Goal: Task Accomplishment & Management: Complete application form

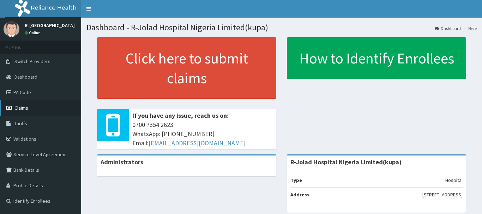
click at [24, 109] on span "Claims" at bounding box center [21, 108] width 14 height 6
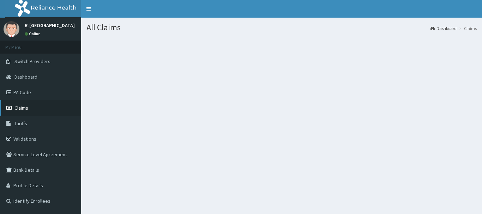
click at [19, 109] on span "Claims" at bounding box center [21, 108] width 14 height 6
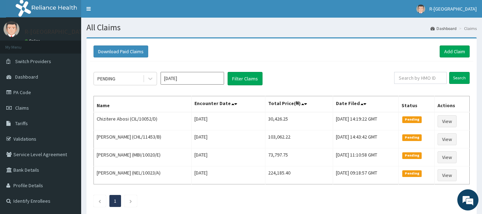
drag, startPoint x: 324, startPoint y: 53, endPoint x: 323, endPoint y: 56, distance: 3.9
click at [324, 54] on div "Download Paid Claims Add Claim" at bounding box center [281, 51] width 376 height 12
click at [448, 47] on link "Add Claim" at bounding box center [454, 51] width 30 height 12
click at [455, 50] on link "Add Claim" at bounding box center [454, 51] width 30 height 12
click at [451, 52] on link "Add Claim" at bounding box center [454, 51] width 30 height 12
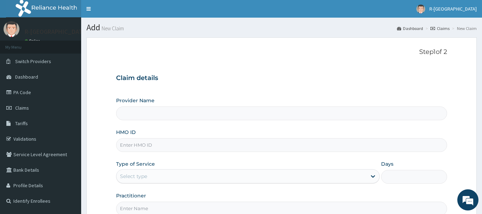
type input "R-Jolad Hospital Nigeria Limited(kupa)"
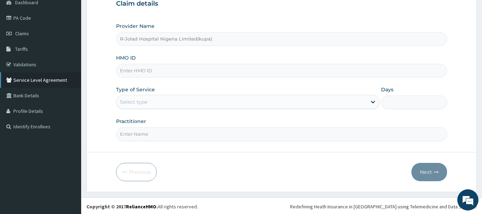
scroll to position [76, 0]
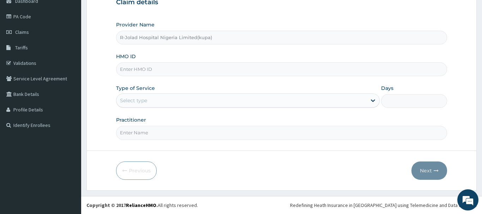
click at [128, 71] on input "HMO ID" at bounding box center [281, 69] width 331 height 14
paste input "NBL/10060/A"
type input "NBL/10060/A"
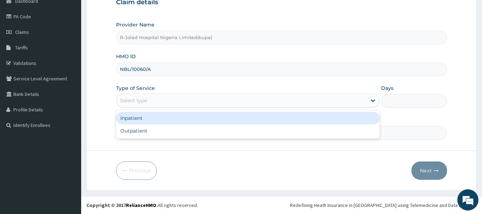
click at [130, 102] on div "Select type" at bounding box center [133, 100] width 27 height 7
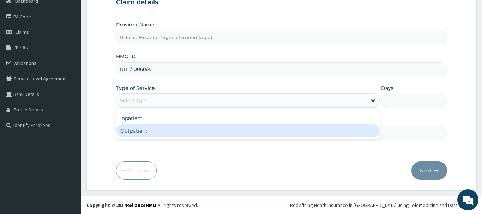
drag, startPoint x: 130, startPoint y: 133, endPoint x: 131, endPoint y: 130, distance: 3.5
click at [131, 130] on div "Outpatient" at bounding box center [248, 130] width 264 height 13
type input "1"
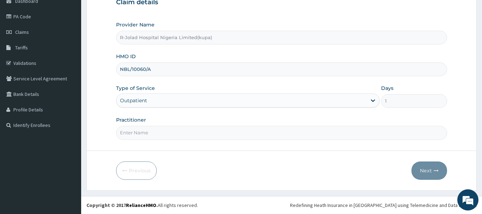
click at [132, 138] on input "Practitioner" at bounding box center [281, 133] width 331 height 14
paste input "Braxton Anaebo"
type input "Braxton Anaebo"
click at [425, 165] on button "Next" at bounding box center [429, 171] width 36 height 18
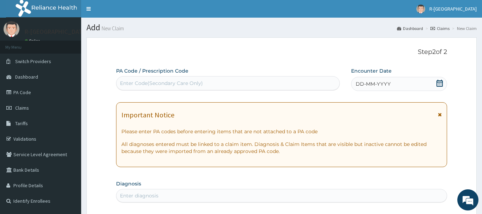
click at [437, 83] on icon at bounding box center [439, 83] width 6 height 7
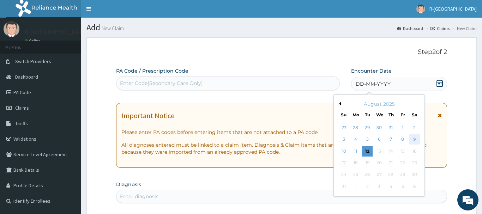
click at [415, 140] on div "9" at bounding box center [414, 139] width 11 height 11
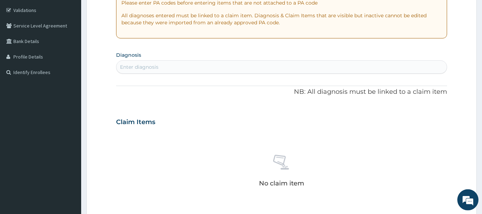
scroll to position [108, 0]
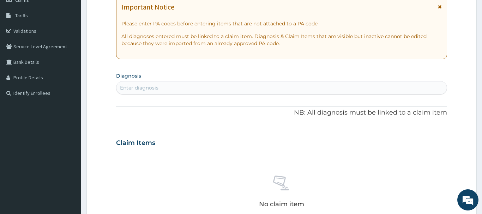
click at [127, 87] on div "Enter diagnosis" at bounding box center [139, 87] width 38 height 7
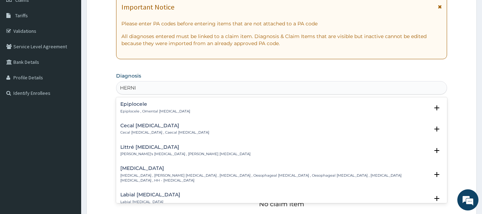
type input "HERNIA"
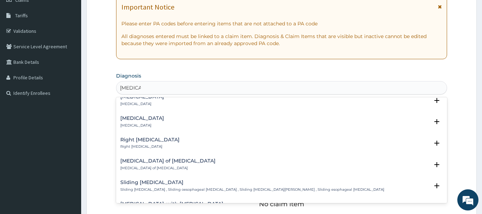
scroll to position [972, 0]
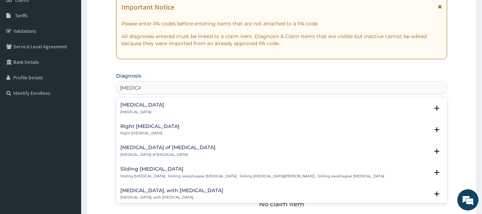
click at [136, 188] on h4 "Hernia, with gangrene" at bounding box center [171, 190] width 103 height 5
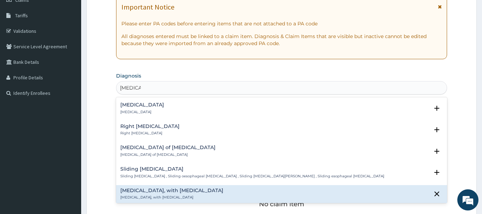
scroll to position [1017, 0]
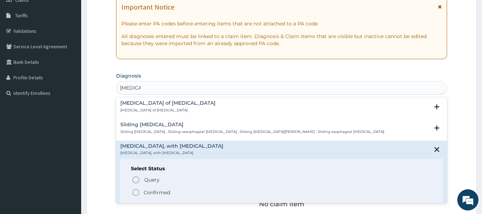
drag, startPoint x: 137, startPoint y: 187, endPoint x: 132, endPoint y: 186, distance: 5.4
click at [137, 188] on icon "status option filled" at bounding box center [136, 192] width 8 height 8
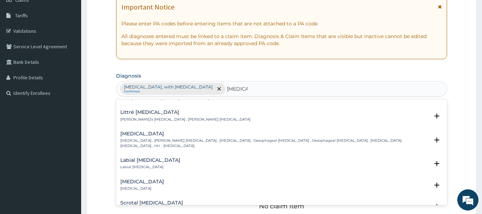
scroll to position [0, 0]
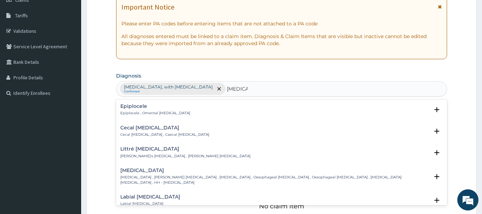
click at [213, 119] on div "Epiplocele Epiplocele , Omental hernia Select Status Query Query covers suspect…" at bounding box center [281, 112] width 322 height 16
type input "HERNIA"
click at [259, 70] on div "PA Code / Prescription Code Enter Code(Secondary Care Only) Encounter Date 09-0…" at bounding box center [281, 142] width 331 height 367
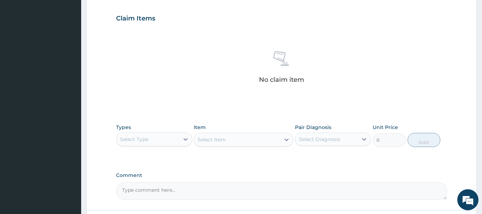
scroll to position [252, 0]
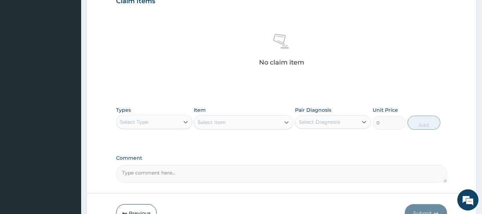
click at [143, 122] on div "Select Type" at bounding box center [134, 121] width 28 height 7
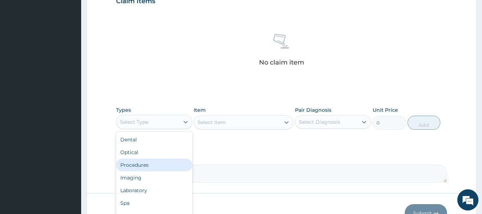
click at [132, 163] on div "Procedures" at bounding box center [154, 165] width 76 height 13
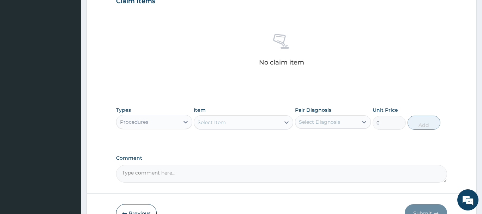
click at [208, 127] on div "Select Item" at bounding box center [237, 122] width 86 height 11
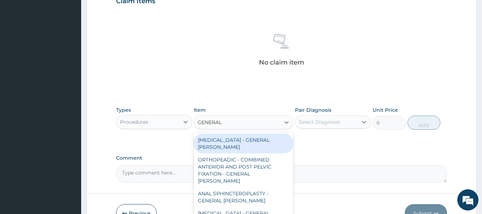
type input "GENERAL C"
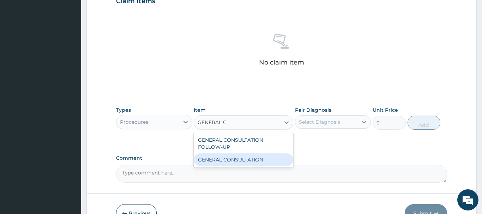
click at [248, 162] on div "GENERAL CONSULTATION" at bounding box center [243, 159] width 99 height 13
type input "6750"
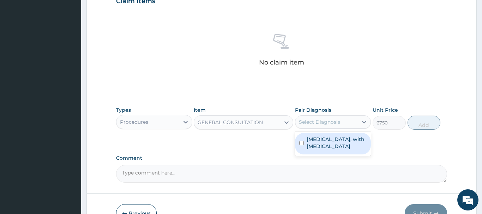
drag, startPoint x: 328, startPoint y: 122, endPoint x: 328, endPoint y: 127, distance: 4.9
click at [328, 123] on div "Select Diagnosis" at bounding box center [319, 121] width 41 height 7
drag, startPoint x: 331, startPoint y: 142, endPoint x: 325, endPoint y: 140, distance: 5.8
click at [330, 142] on label "Hernia, with gangrene" at bounding box center [336, 143] width 60 height 14
checkbox input "true"
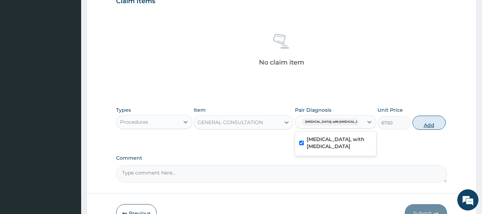
click at [415, 121] on button "Add" at bounding box center [428, 123] width 33 height 14
type input "0"
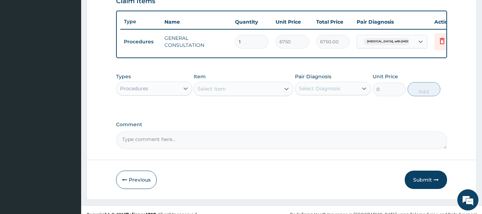
click at [132, 87] on div "Procedures" at bounding box center [134, 88] width 28 height 7
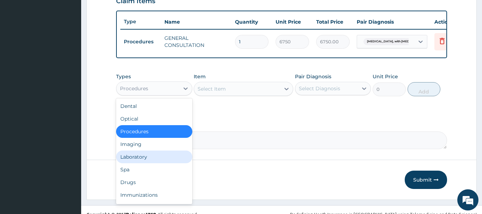
drag, startPoint x: 131, startPoint y: 158, endPoint x: 130, endPoint y: 153, distance: 5.0
click at [131, 155] on div "Laboratory" at bounding box center [154, 157] width 76 height 13
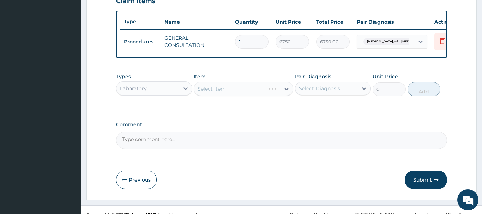
click at [215, 91] on div "Select Item" at bounding box center [243, 89] width 99 height 14
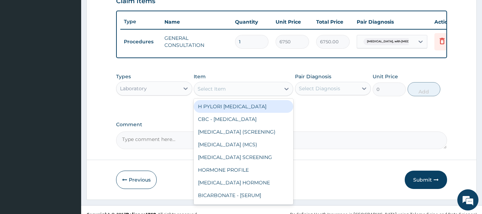
click at [221, 93] on div "Select Item" at bounding box center [237, 88] width 86 height 11
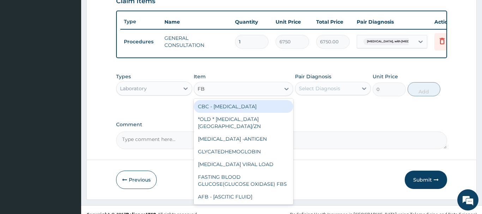
type input "FBC"
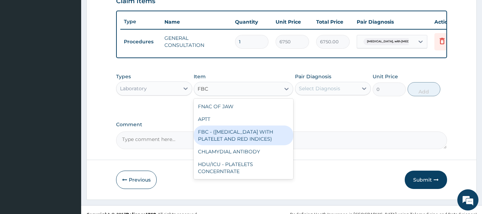
click at [243, 135] on div "FBC - (FULL BLOOD COUNT WITH PLATELET AND RED INDICES)" at bounding box center [243, 136] width 99 height 20
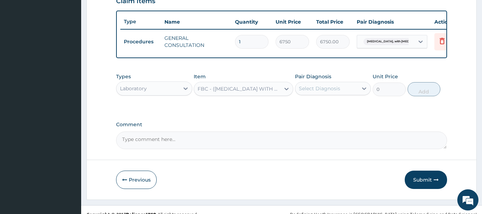
type input "5400"
click at [316, 90] on div "Select Diagnosis" at bounding box center [319, 88] width 41 height 7
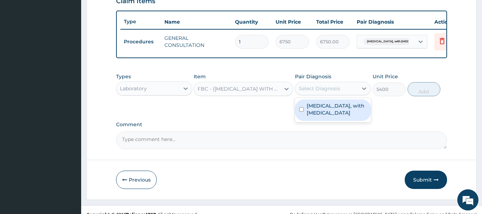
click at [319, 112] on div "Hernia, with gangrene" at bounding box center [333, 110] width 76 height 22
checkbox input "true"
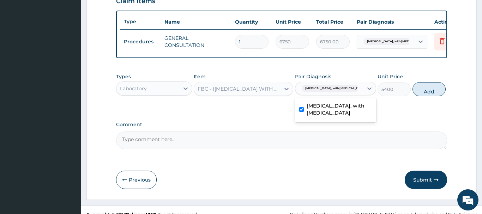
drag, startPoint x: 421, startPoint y: 89, endPoint x: 427, endPoint y: 93, distance: 7.3
click at [421, 89] on button "Add" at bounding box center [428, 89] width 33 height 14
type input "0"
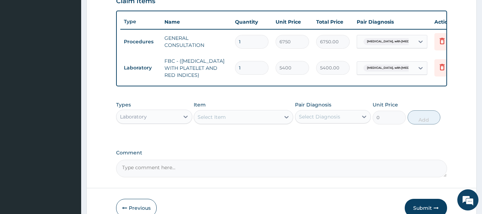
click at [147, 117] on div "Laboratory" at bounding box center [147, 116] width 63 height 11
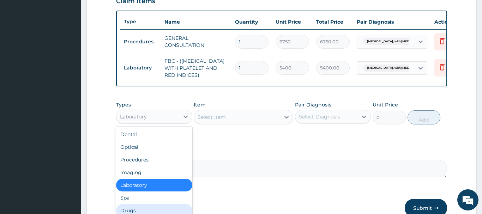
drag, startPoint x: 126, startPoint y: 209, endPoint x: 124, endPoint y: 205, distance: 5.0
click at [126, 207] on div "Drugs" at bounding box center [154, 210] width 76 height 13
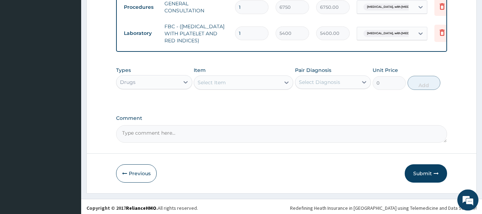
scroll to position [289, 0]
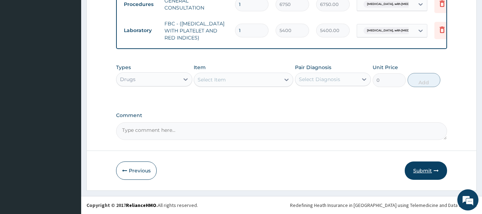
click at [424, 169] on button "Submit" at bounding box center [425, 171] width 42 height 18
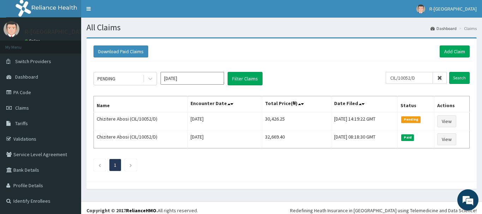
click at [442, 78] on icon at bounding box center [439, 77] width 5 height 5
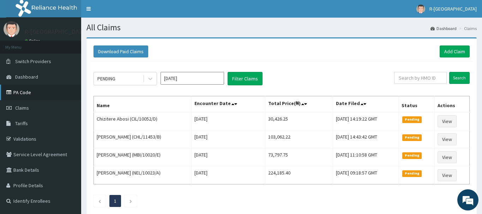
click at [21, 93] on link "PA Code" at bounding box center [40, 93] width 81 height 16
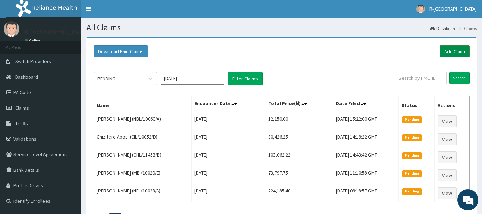
click at [452, 51] on link "Add Claim" at bounding box center [454, 51] width 30 height 12
click at [451, 51] on link "Add Claim" at bounding box center [454, 51] width 30 height 12
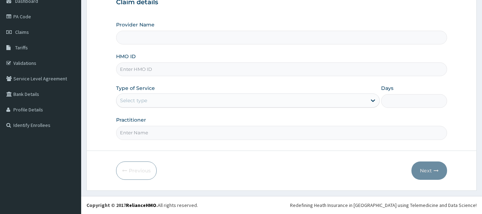
scroll to position [76, 0]
click at [127, 67] on input "HMO ID" at bounding box center [281, 69] width 331 height 14
type input "R-Jolad Hospital Nigeria Limited(kupa)"
paste input "MRC/10002/A"
type input "MRC/10002/A"
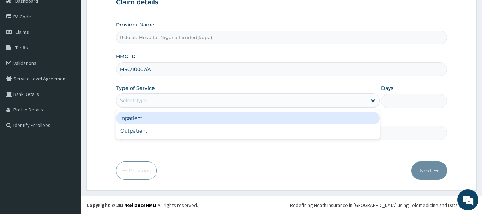
drag, startPoint x: 131, startPoint y: 103, endPoint x: 130, endPoint y: 115, distance: 12.0
click at [131, 104] on div "Select type" at bounding box center [133, 100] width 27 height 7
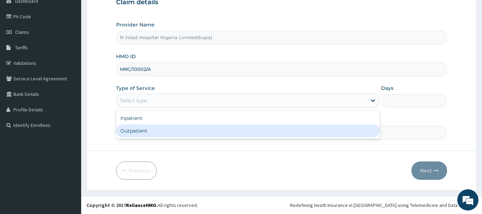
click at [130, 132] on div "Outpatient" at bounding box center [248, 130] width 264 height 13
type input "1"
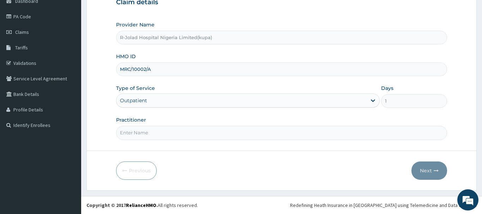
click at [133, 136] on input "Practitioner" at bounding box center [281, 133] width 331 height 14
paste input "Braxton Anaebo"
type input "Braxton Anaebo"
click at [425, 171] on button "Next" at bounding box center [429, 171] width 36 height 18
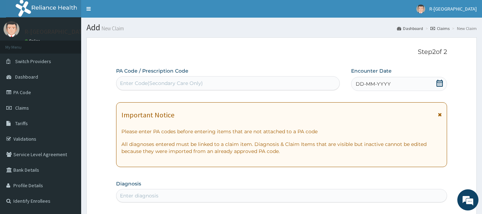
click at [440, 83] on icon at bounding box center [439, 83] width 6 height 7
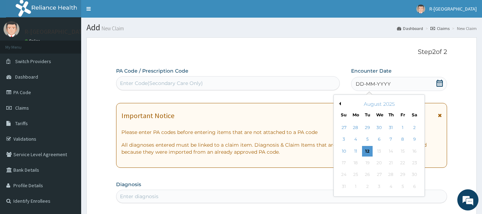
click at [415, 138] on div "9" at bounding box center [414, 139] width 11 height 11
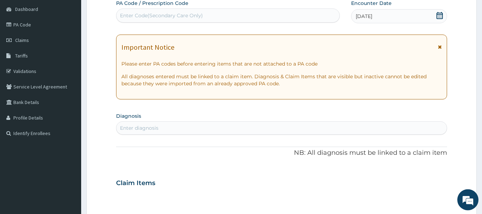
scroll to position [108, 0]
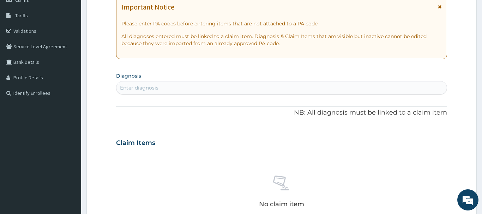
click at [123, 87] on div "Enter diagnosis" at bounding box center [139, 87] width 38 height 7
type input "BACTER"
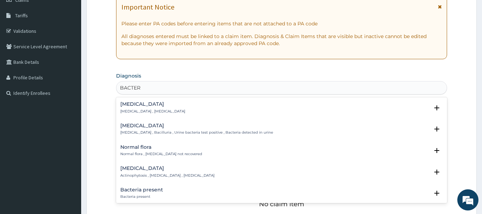
click at [134, 107] on h4 "Bacteremia" at bounding box center [152, 104] width 65 height 5
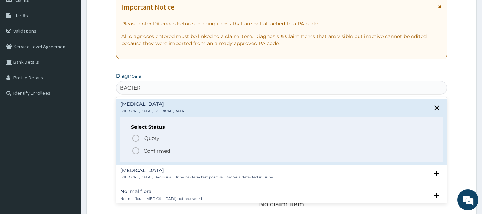
click at [136, 150] on icon "status option filled" at bounding box center [136, 151] width 8 height 8
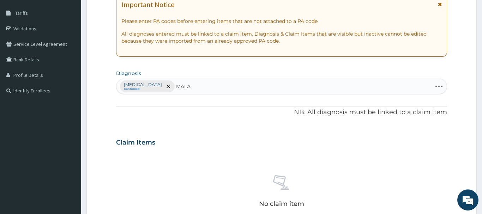
scroll to position [144, 0]
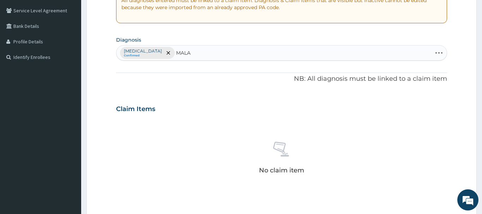
type input "MALA"
type input "M"
type input "MALA"
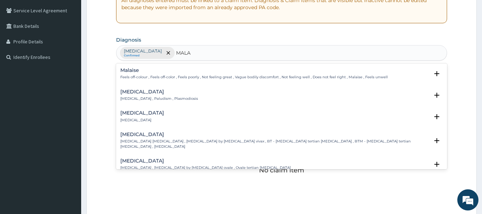
click at [128, 94] on h4 "Malaria" at bounding box center [159, 91] width 78 height 5
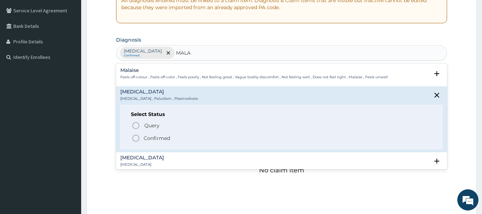
drag, startPoint x: 136, startPoint y: 138, endPoint x: 155, endPoint y: 126, distance: 22.7
click at [137, 138] on icon "status option filled" at bounding box center [136, 138] width 8 height 8
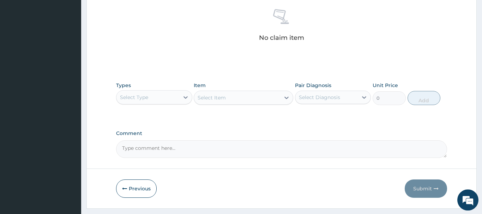
scroll to position [288, 0]
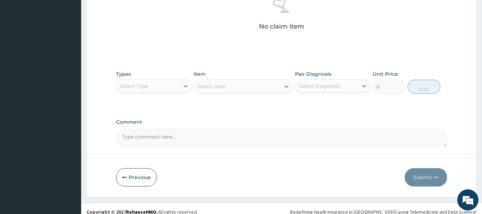
click at [139, 87] on div "Select Type" at bounding box center [134, 86] width 28 height 7
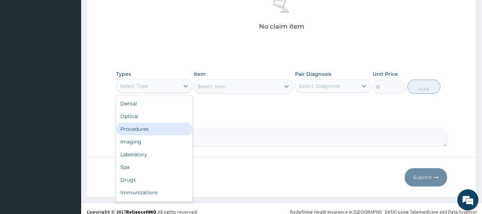
click at [130, 129] on div "Procedures" at bounding box center [154, 129] width 76 height 13
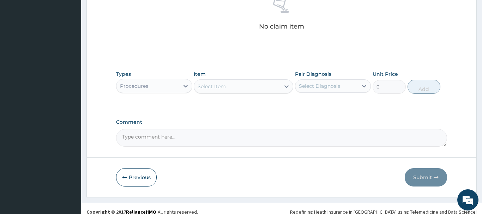
click at [215, 92] on div "Select Item" at bounding box center [243, 86] width 99 height 14
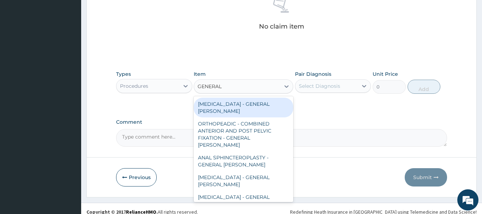
type input "GENERAL C"
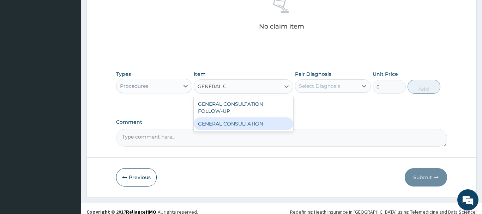
click at [250, 127] on div "GENERAL CONSULTATION" at bounding box center [243, 123] width 99 height 13
type input "6750"
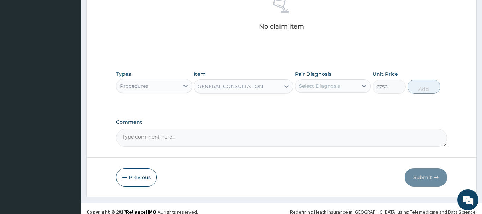
click at [313, 83] on div "Select Diagnosis" at bounding box center [319, 86] width 41 height 7
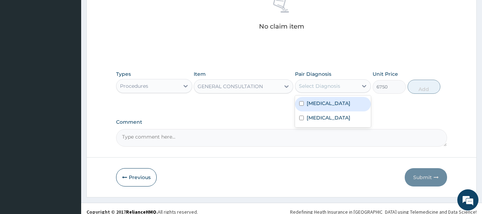
drag, startPoint x: 320, startPoint y: 105, endPoint x: 313, endPoint y: 105, distance: 6.7
click at [315, 105] on label "Bacteremia" at bounding box center [328, 103] width 44 height 7
checkbox input "true"
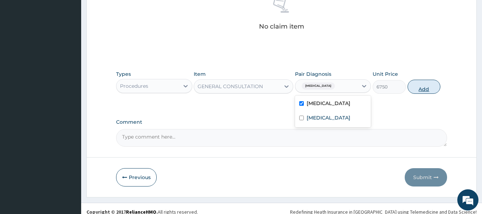
click at [420, 85] on button "Add" at bounding box center [423, 87] width 33 height 14
type input "0"
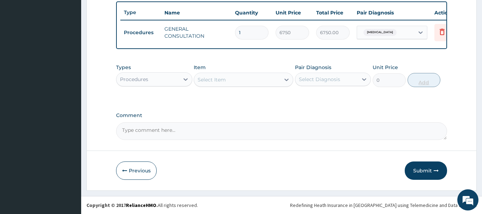
scroll to position [261, 0]
drag, startPoint x: 139, startPoint y: 79, endPoint x: 146, endPoint y: 68, distance: 12.8
click at [142, 78] on div "Procedures" at bounding box center [134, 79] width 28 height 7
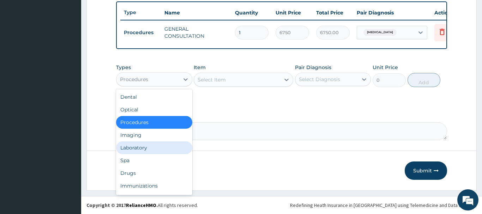
click at [132, 148] on div "Laboratory" at bounding box center [154, 147] width 76 height 13
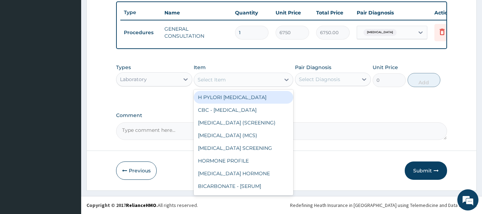
click at [214, 81] on div "Select Item" at bounding box center [211, 79] width 28 height 7
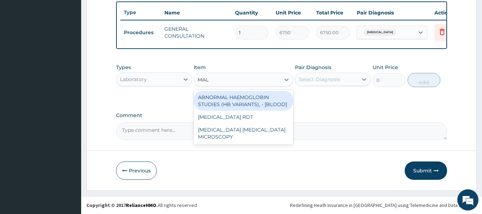
type input "MALA"
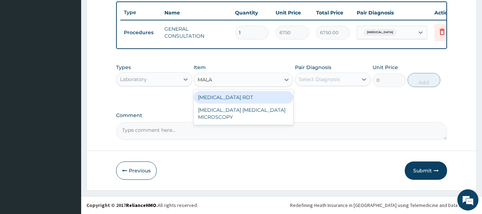
drag, startPoint x: 226, startPoint y: 99, endPoint x: 239, endPoint y: 98, distance: 13.1
click at [227, 99] on div "MALARIA RDT" at bounding box center [243, 97] width 99 height 13
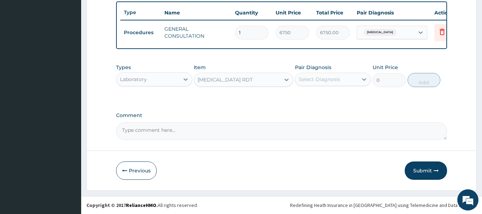
type input "2700"
click at [314, 75] on div "Select Diagnosis" at bounding box center [326, 79] width 63 height 11
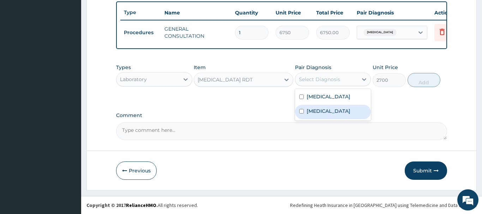
click at [317, 113] on label "Malaria" at bounding box center [328, 111] width 44 height 7
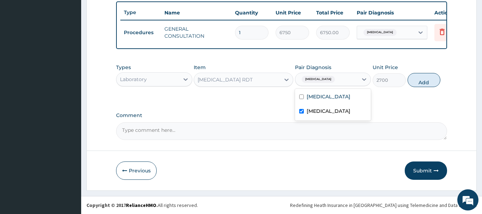
checkbox input "true"
click at [418, 83] on button "Add" at bounding box center [423, 80] width 33 height 14
type input "0"
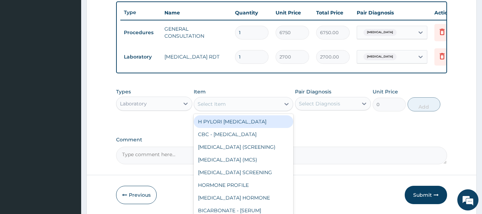
click at [202, 105] on div "Select Item" at bounding box center [211, 104] width 28 height 7
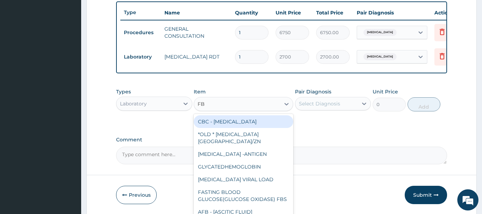
type input "FBC"
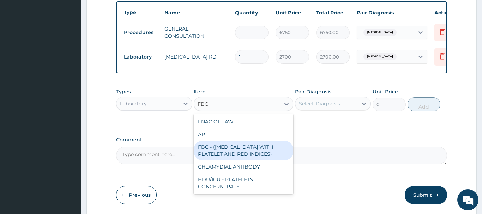
drag, startPoint x: 239, startPoint y: 151, endPoint x: 235, endPoint y: 148, distance: 5.1
click at [237, 151] on div "FBC - (FULL BLOOD COUNT WITH PLATELET AND RED INDICES)" at bounding box center [243, 151] width 99 height 20
type input "5400"
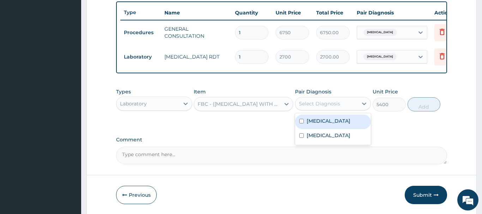
drag, startPoint x: 315, startPoint y: 101, endPoint x: 314, endPoint y: 121, distance: 19.8
click at [315, 102] on div "Select Diagnosis" at bounding box center [319, 103] width 41 height 7
click at [338, 120] on div "Bacteremia" at bounding box center [333, 122] width 76 height 14
checkbox input "true"
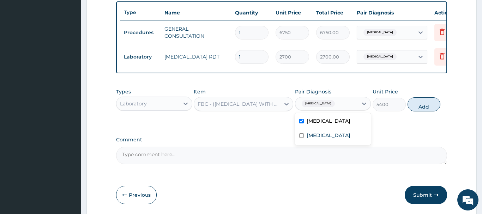
drag, startPoint x: 423, startPoint y: 102, endPoint x: 426, endPoint y: 98, distance: 5.0
click at [426, 98] on button "Add" at bounding box center [423, 104] width 33 height 14
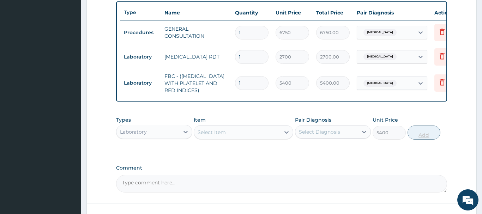
type input "0"
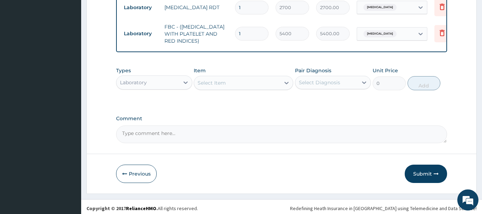
scroll to position [314, 0]
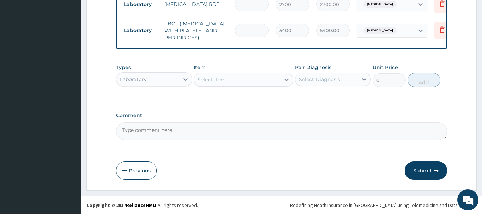
drag, startPoint x: 139, startPoint y: 79, endPoint x: 141, endPoint y: 68, distance: 11.1
click at [139, 79] on div "Laboratory" at bounding box center [133, 79] width 27 height 7
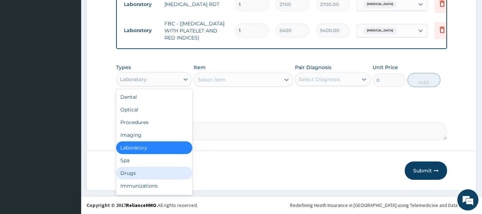
click at [129, 173] on div "Drugs" at bounding box center [154, 173] width 76 height 13
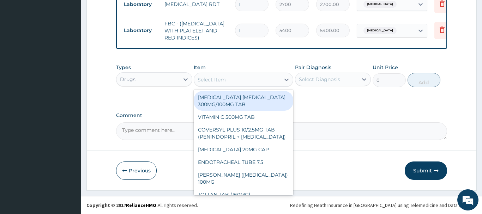
click at [209, 80] on div "Select Item" at bounding box center [211, 79] width 28 height 7
type input "M"
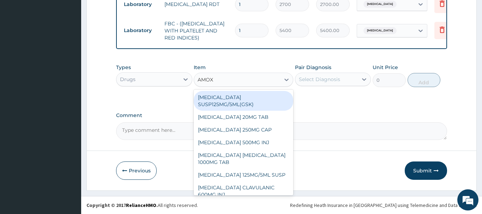
type input "AMOXI"
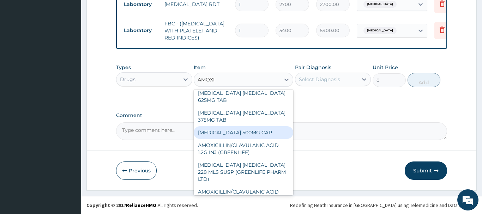
scroll to position [76, 0]
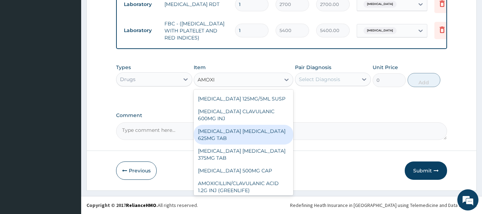
drag, startPoint x: 220, startPoint y: 130, endPoint x: 219, endPoint y: 126, distance: 4.5
click at [220, 130] on div "AMOXICILLIN CLAVULANIC ACID 625MG TAB" at bounding box center [243, 135] width 99 height 20
type input "522.4974975585938"
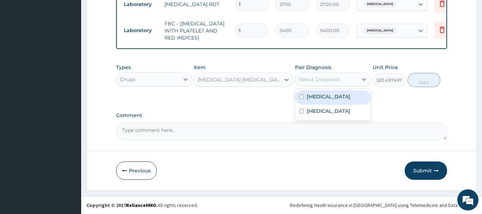
drag, startPoint x: 322, startPoint y: 78, endPoint x: 316, endPoint y: 120, distance: 42.7
click at [323, 79] on div "Select Diagnosis" at bounding box center [319, 79] width 41 height 7
click at [327, 97] on label "Bacteremia" at bounding box center [328, 96] width 44 height 7
checkbox input "true"
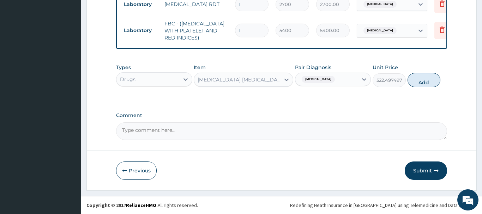
drag, startPoint x: 419, startPoint y: 79, endPoint x: 355, endPoint y: 90, distance: 64.5
click at [418, 79] on button "Add" at bounding box center [423, 80] width 33 height 14
type input "0"
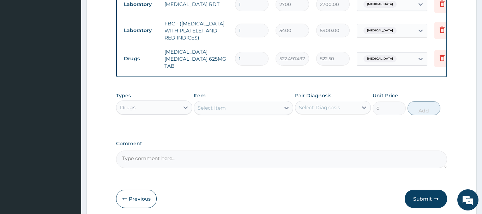
type input "10"
type input "5224.97"
type input "10"
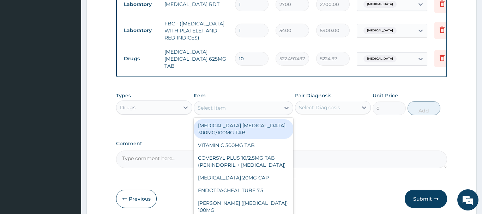
click at [209, 110] on div "Select Item" at bounding box center [211, 107] width 28 height 7
paste input "LEVOCETRIZINE HCL 5MG TA"
type input "LEVOCETRIZINE HCL 5MG TA"
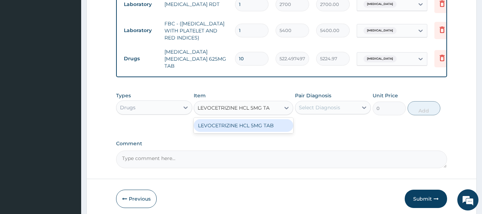
click at [253, 128] on div "LEVOCETRIZINE HCL 5MG TAB" at bounding box center [243, 125] width 99 height 13
type input "81.65499877929688"
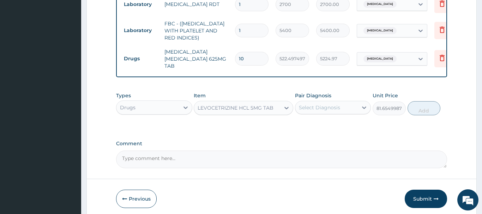
drag, startPoint x: 325, startPoint y: 102, endPoint x: 325, endPoint y: 114, distance: 11.3
click at [325, 103] on div "Select Diagnosis" at bounding box center [326, 107] width 63 height 11
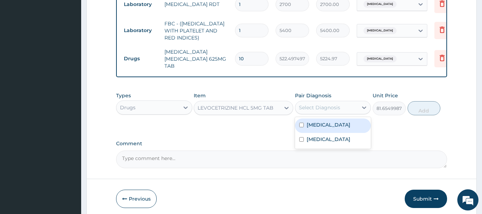
drag, startPoint x: 321, startPoint y: 123, endPoint x: 317, endPoint y: 121, distance: 3.8
click at [321, 124] on label "Bacteremia" at bounding box center [328, 124] width 44 height 7
checkbox input "true"
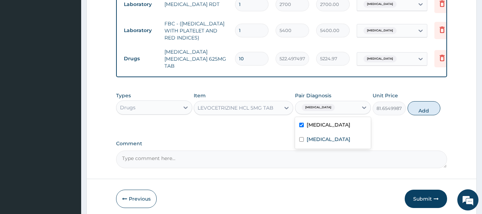
click at [421, 108] on button "Add" at bounding box center [423, 108] width 33 height 14
type input "0"
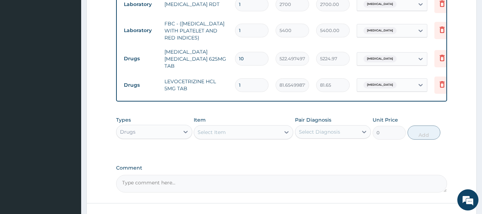
drag, startPoint x: 247, startPoint y: 84, endPoint x: 218, endPoint y: 89, distance: 29.3
click at [235, 92] on input "1" at bounding box center [252, 85] width 34 height 14
type input "9"
type input "734.89"
type input "0.00"
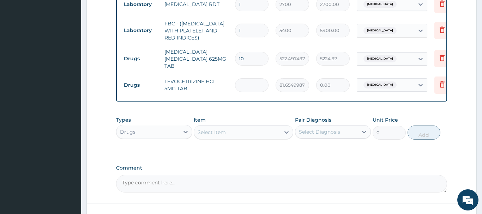
type input "6"
type input "489.93"
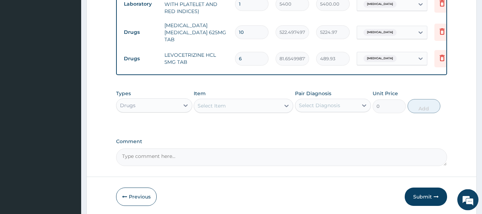
scroll to position [366, 0]
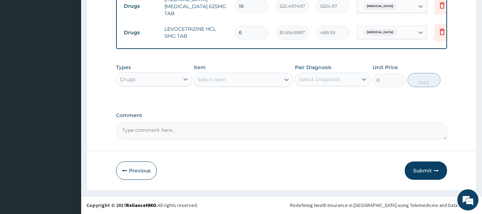
type input "6"
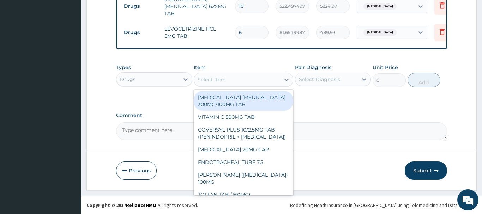
click at [205, 80] on div "Select Item" at bounding box center [211, 79] width 28 height 7
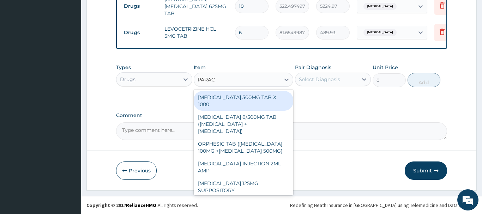
type input "PARACE"
click at [244, 99] on div "PARACETAMOL 500MG TAB X 1000" at bounding box center [243, 101] width 99 height 20
type input "22.39999961853027"
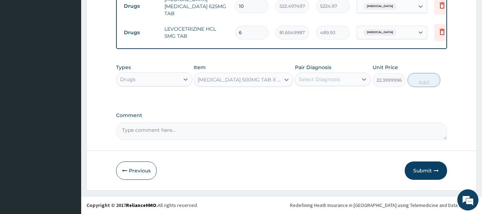
drag, startPoint x: 318, startPoint y: 78, endPoint x: 325, endPoint y: 88, distance: 12.6
click at [319, 80] on div "Select Diagnosis" at bounding box center [319, 79] width 41 height 7
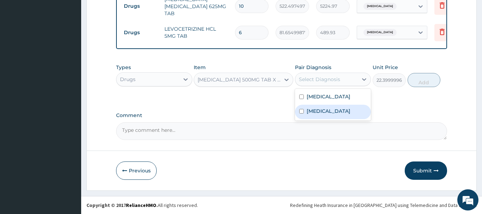
click at [321, 113] on label "Malaria" at bounding box center [328, 111] width 44 height 7
checkbox input "true"
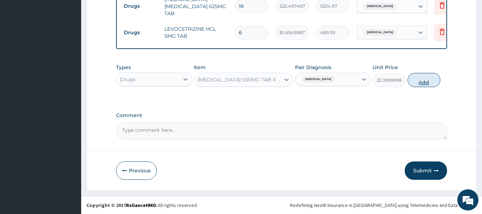
click at [415, 79] on button "Add" at bounding box center [423, 80] width 33 height 14
type input "0"
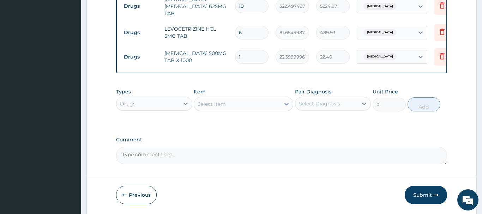
type input "18"
type input "403.20"
type input "18"
click at [206, 102] on div "Select Item" at bounding box center [211, 104] width 28 height 7
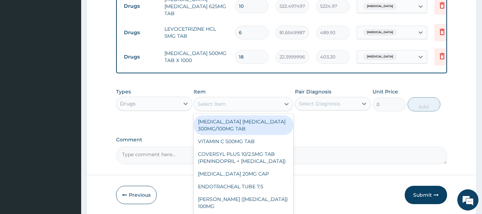
paste input "VITAMIN C 100MG TAB"
type input "VITAMIN C 100MG TAB"
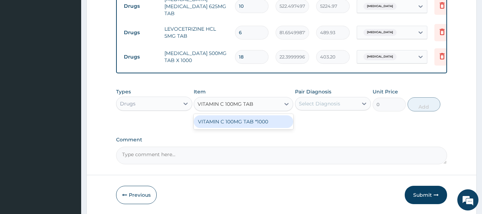
drag, startPoint x: 235, startPoint y: 123, endPoint x: 229, endPoint y: 124, distance: 6.1
click at [233, 124] on div "VITAMIN C 100MG TAB *1000" at bounding box center [243, 121] width 99 height 13
type input "5.820000171661377"
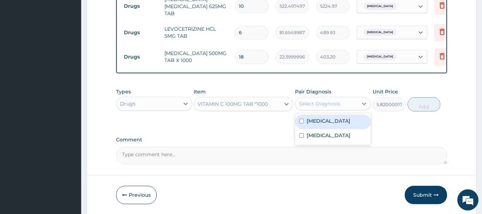
drag, startPoint x: 319, startPoint y: 105, endPoint x: 324, endPoint y: 107, distance: 6.2
click at [320, 105] on div "Select Diagnosis" at bounding box center [319, 103] width 41 height 7
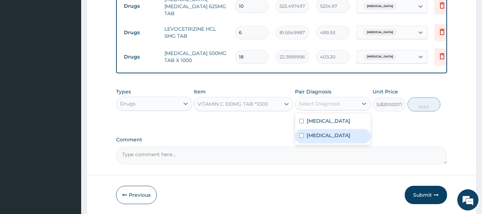
drag, startPoint x: 325, startPoint y: 136, endPoint x: 325, endPoint y: 131, distance: 5.3
click at [325, 133] on div "Malaria" at bounding box center [333, 136] width 76 height 14
checkbox input "true"
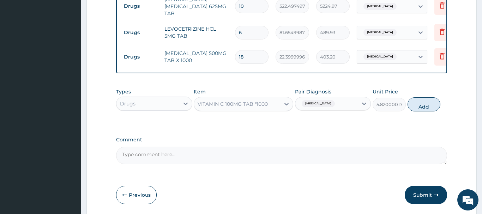
drag, startPoint x: 422, startPoint y: 107, endPoint x: 411, endPoint y: 114, distance: 13.6
click at [422, 105] on button "Add" at bounding box center [423, 104] width 33 height 14
type input "0"
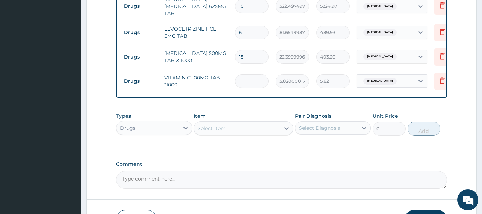
drag, startPoint x: 247, startPoint y: 81, endPoint x: 231, endPoint y: 86, distance: 15.9
click at [235, 86] on input "1" at bounding box center [252, 81] width 34 height 14
type input "4"
type input "23.28"
type input "42"
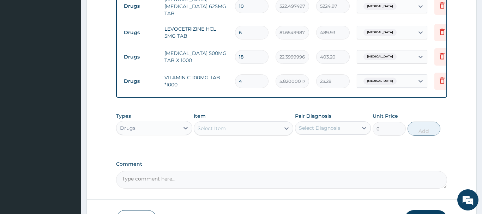
type input "244.44"
type input "42"
click at [441, 81] on icon at bounding box center [442, 80] width 8 height 8
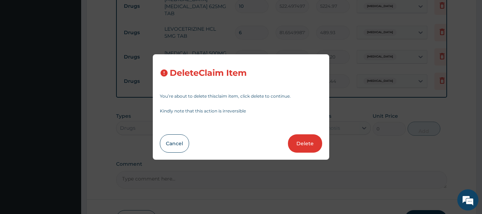
drag, startPoint x: 309, startPoint y: 147, endPoint x: 312, endPoint y: 142, distance: 6.2
click at [309, 146] on button "Delete" at bounding box center [305, 143] width 34 height 18
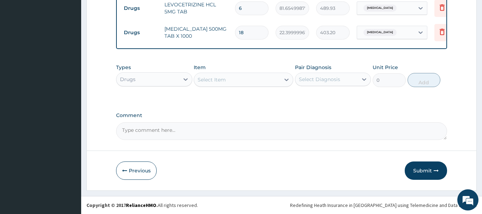
scroll to position [282, 0]
click at [420, 170] on button "Submit" at bounding box center [425, 171] width 42 height 18
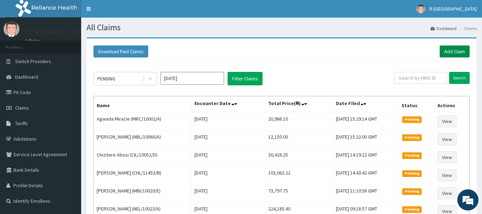
click at [449, 53] on link "Add Claim" at bounding box center [454, 51] width 30 height 12
click link "Add Claim"
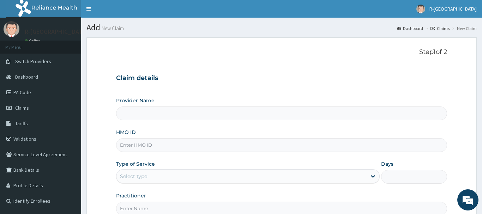
type input "R-Jolad Hospital Nigeria Limited(kupa)"
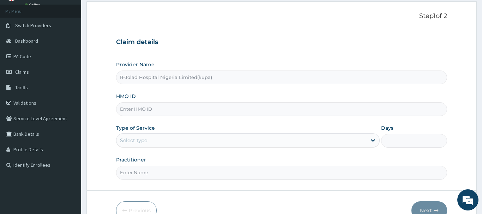
paste input "DWP/10039/B"
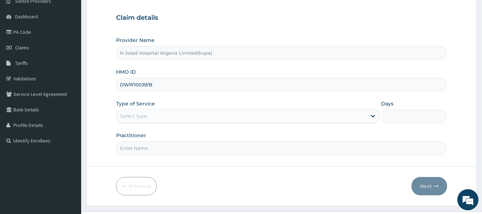
scroll to position [76, 0]
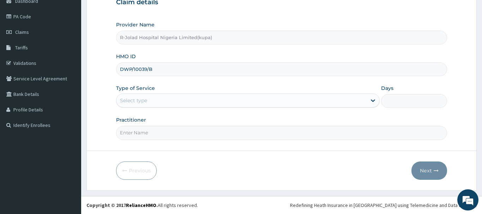
type input "DWP/10039/B"
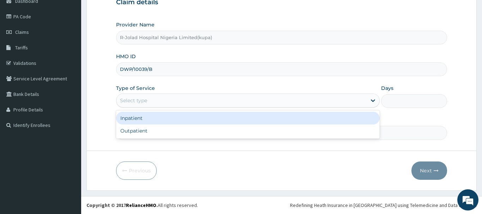
click at [131, 102] on div "Select type" at bounding box center [133, 100] width 27 height 7
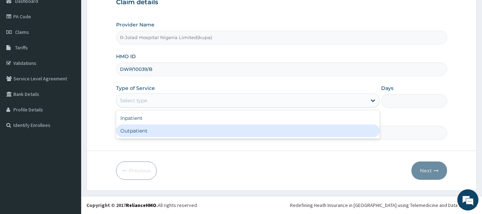
drag, startPoint x: 126, startPoint y: 132, endPoint x: 133, endPoint y: 135, distance: 7.7
click at [127, 131] on div "Outpatient" at bounding box center [248, 130] width 264 height 13
type input "1"
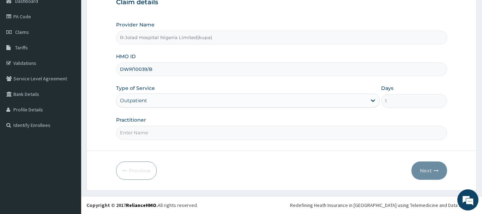
drag, startPoint x: 135, startPoint y: 135, endPoint x: 131, endPoint y: 131, distance: 5.5
click at [135, 136] on input "Practitioner" at bounding box center [281, 133] width 331 height 14
paste input "Braxton Anaebo"
type input "Braxton Anaebo"
click at [428, 174] on button "Next" at bounding box center [429, 171] width 36 height 18
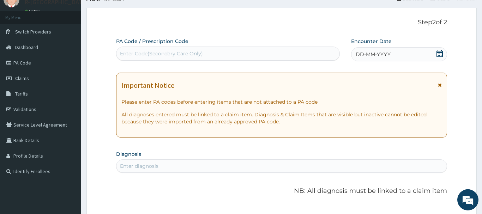
scroll to position [4, 0]
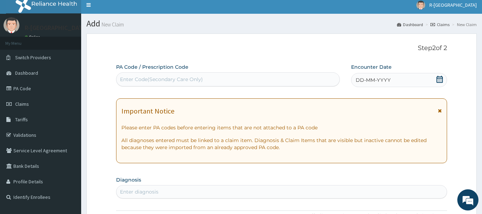
click at [437, 79] on icon at bounding box center [439, 79] width 6 height 7
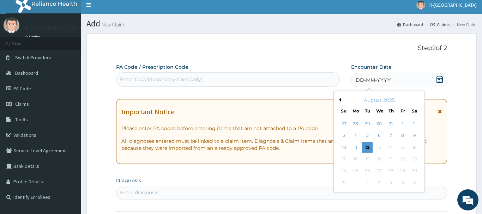
drag, startPoint x: 415, startPoint y: 135, endPoint x: 416, endPoint y: 130, distance: 4.6
click at [415, 135] on div "9" at bounding box center [414, 135] width 11 height 11
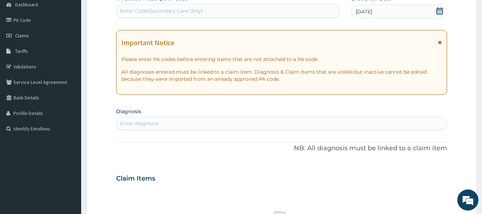
scroll to position [76, 0]
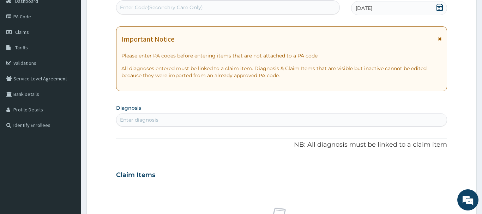
click at [130, 123] on div "Enter diagnosis" at bounding box center [139, 119] width 38 height 7
type input "PUD"
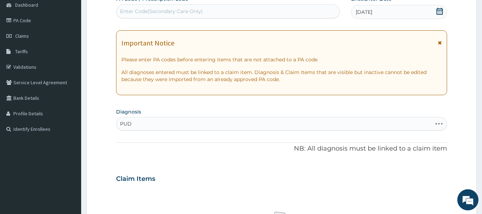
scroll to position [112, 0]
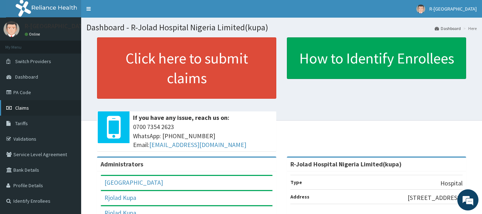
click at [25, 107] on span "Claims" at bounding box center [22, 108] width 14 height 6
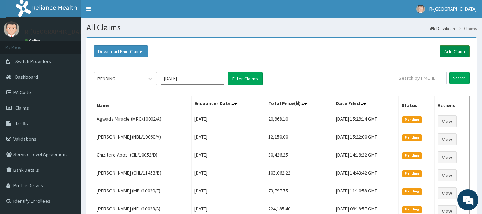
click at [453, 52] on link "Add Claim" at bounding box center [454, 51] width 30 height 12
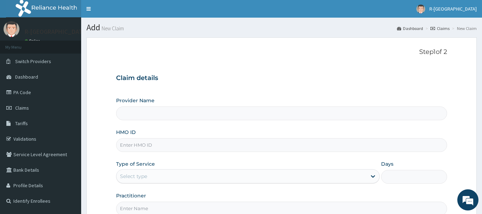
scroll to position [76, 0]
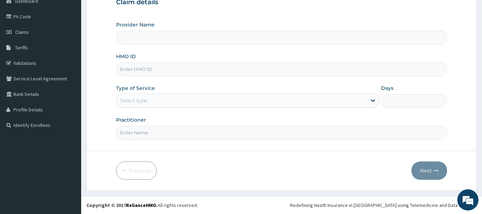
type input "R-Jolad Hospital Nigeria Limited(kupa)"
paste input "Braxton Anaebo"
type input "Braxton Anaebo"
click at [132, 136] on input "Practitioner" at bounding box center [281, 133] width 331 height 14
paste input "Braxton Anaebo"
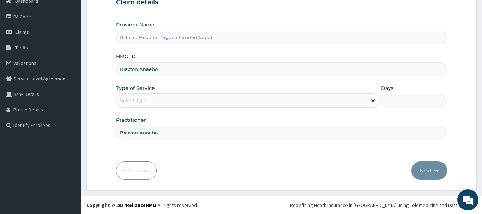
type input "Braxton Anaebo"
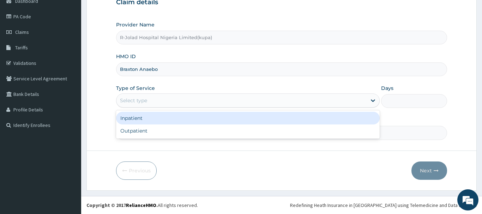
click at [139, 102] on div "Select type" at bounding box center [133, 100] width 27 height 7
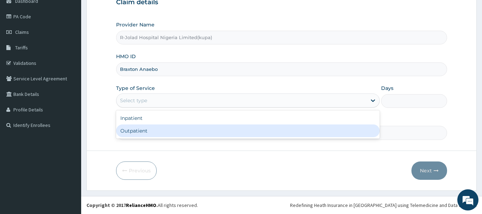
click at [127, 132] on div "Outpatient" at bounding box center [248, 130] width 264 height 13
drag, startPoint x: 127, startPoint y: 132, endPoint x: 130, endPoint y: 124, distance: 8.3
click at [128, 131] on input "Braxton Anaebo" at bounding box center [281, 133] width 331 height 14
type input "1"
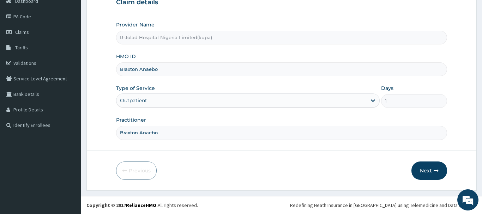
click at [172, 68] on input "Braxton Anaebo" at bounding box center [281, 69] width 331 height 14
type input "B"
paste input "DWP/10039/B"
type input "DWP/10039/B"
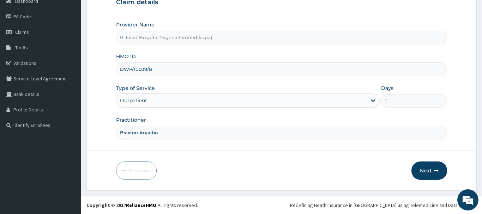
click at [427, 168] on button "Next" at bounding box center [429, 171] width 36 height 18
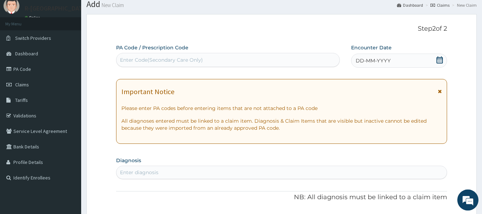
scroll to position [4, 0]
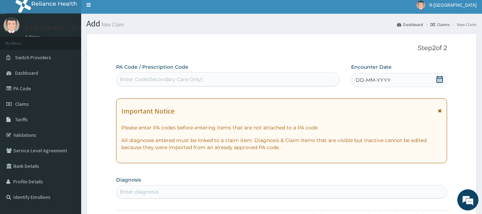
drag, startPoint x: 439, startPoint y: 79, endPoint x: 428, endPoint y: 87, distance: 14.0
click at [439, 79] on icon at bounding box center [439, 79] width 6 height 7
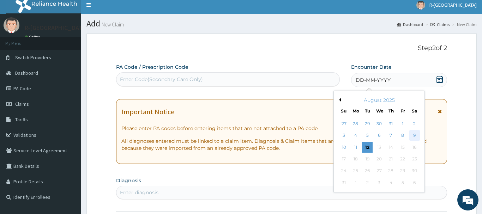
click at [416, 134] on div "9" at bounding box center [414, 135] width 11 height 11
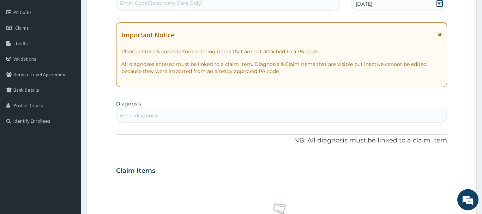
scroll to position [112, 0]
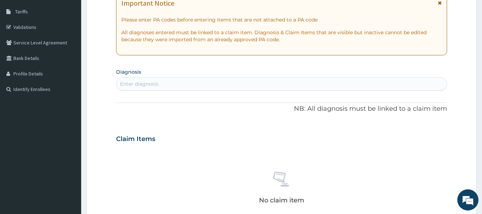
click at [126, 84] on div "Enter diagnosis" at bounding box center [139, 83] width 38 height 7
type input "PUD"
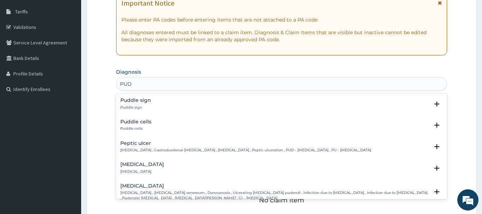
click at [129, 143] on h4 "Peptic ulcer" at bounding box center [245, 143] width 251 height 5
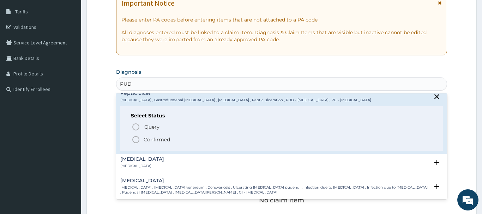
scroll to position [76, 0]
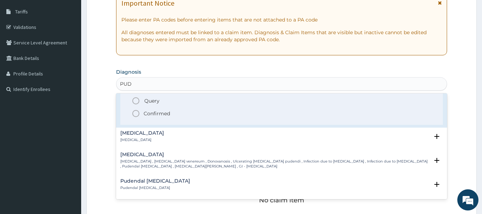
click at [137, 115] on icon "status option filled" at bounding box center [136, 113] width 8 height 8
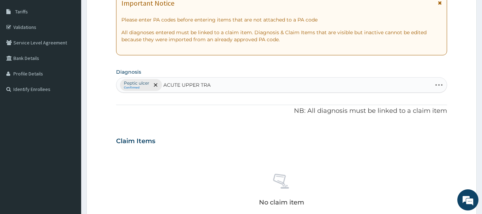
type input "ACUTE UPPER TRAC"
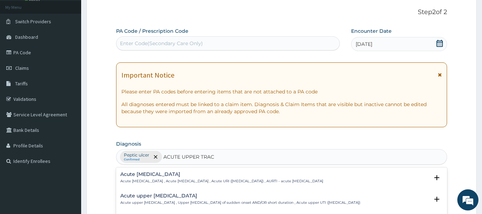
scroll to position [76, 0]
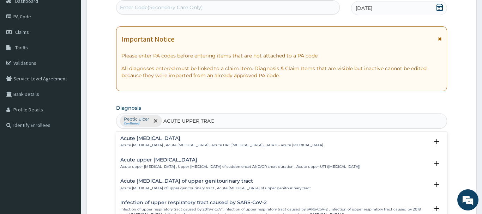
click at [150, 139] on h4 "Acute [MEDICAL_DATA]" at bounding box center [221, 138] width 203 height 5
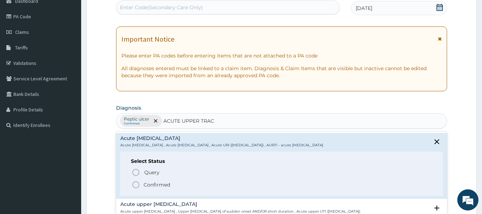
drag, startPoint x: 136, startPoint y: 186, endPoint x: 136, endPoint y: 182, distance: 4.2
click at [137, 184] on icon "status option filled" at bounding box center [136, 185] width 8 height 8
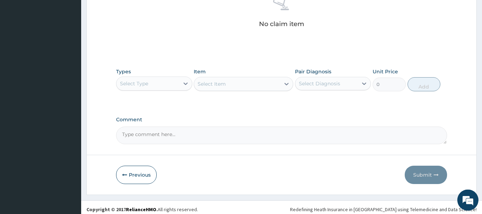
scroll to position [292, 0]
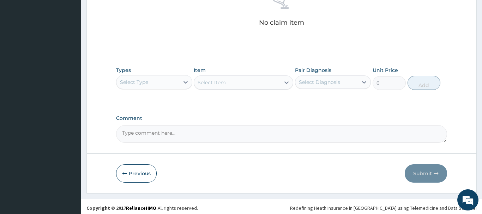
drag, startPoint x: 140, startPoint y: 87, endPoint x: 141, endPoint y: 92, distance: 5.0
click at [141, 87] on div "Select Type" at bounding box center [147, 82] width 63 height 11
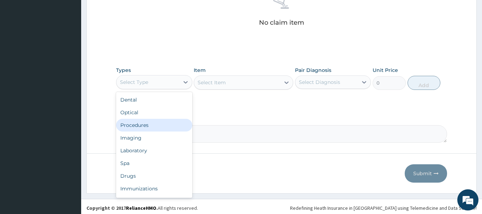
click at [128, 126] on div "Procedures" at bounding box center [154, 125] width 76 height 13
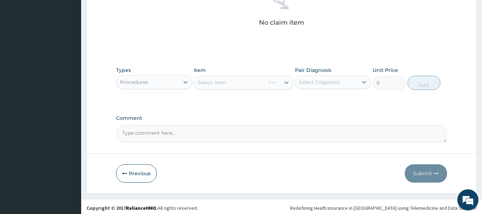
click at [204, 84] on div "Select Item" at bounding box center [243, 82] width 99 height 14
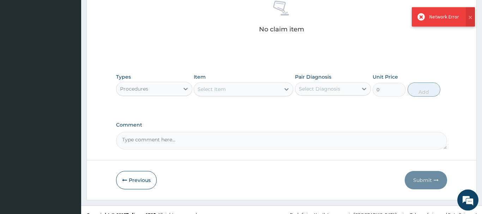
scroll to position [294, 0]
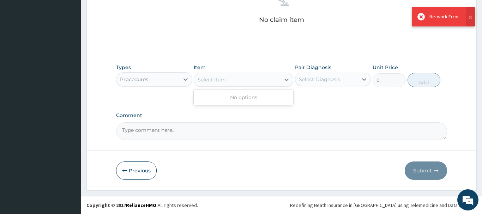
click at [220, 80] on div "Select Item" at bounding box center [211, 79] width 28 height 7
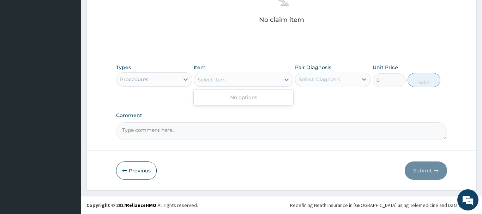
click at [209, 81] on div "Select Item" at bounding box center [211, 79] width 28 height 7
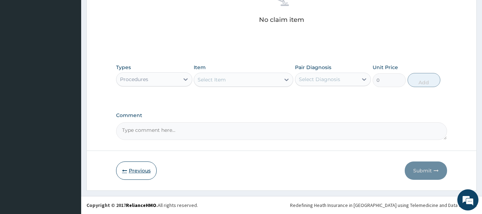
click at [141, 172] on button "Previous" at bounding box center [136, 171] width 41 height 18
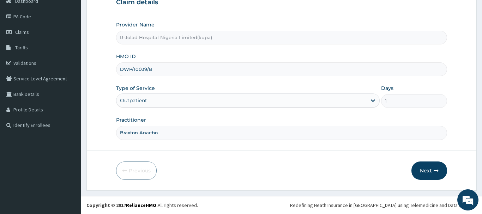
scroll to position [76, 0]
drag, startPoint x: 154, startPoint y: 73, endPoint x: 115, endPoint y: 74, distance: 38.8
click at [116, 74] on input "DWP/10039/B" at bounding box center [281, 69] width 331 height 14
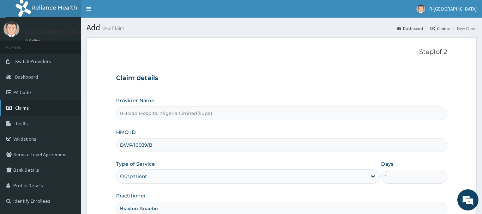
click at [23, 108] on span "Claims" at bounding box center [22, 108] width 14 height 6
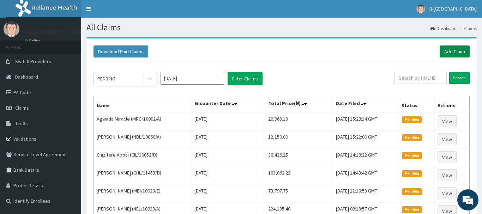
click at [452, 51] on link "Add Claim" at bounding box center [454, 51] width 30 height 12
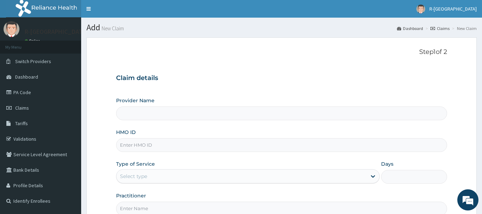
scroll to position [76, 0]
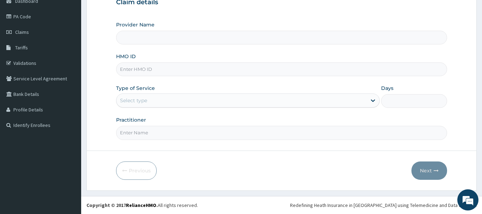
click at [125, 70] on input "HMO ID" at bounding box center [281, 69] width 331 height 14
type input "R-Jolad Hospital Nigeria Limited(kupa)"
paste input "DWP/10039/B"
type input "DWP/10039/B"
click at [131, 102] on div "Select type" at bounding box center [133, 100] width 27 height 7
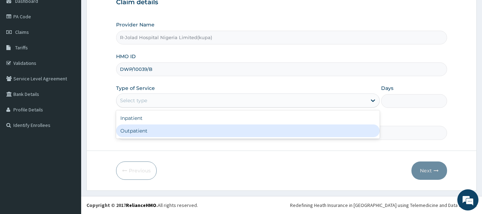
drag, startPoint x: 127, startPoint y: 132, endPoint x: 128, endPoint y: 137, distance: 5.4
click at [127, 133] on div "Outpatient" at bounding box center [248, 130] width 264 height 13
type input "1"
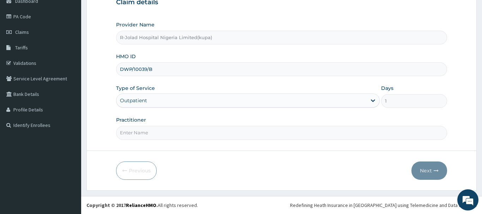
click at [130, 137] on input "Practitioner" at bounding box center [281, 133] width 331 height 14
paste input "Braxton Anaebo"
type input "Braxton Anaebo"
click at [430, 170] on button "Next" at bounding box center [429, 171] width 36 height 18
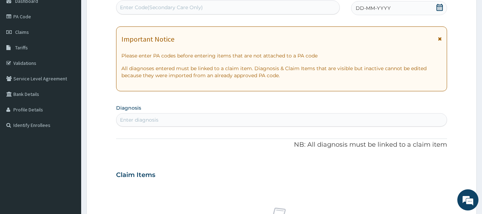
drag, startPoint x: 439, startPoint y: 6, endPoint x: 441, endPoint y: 17, distance: 11.2
click at [438, 8] on icon at bounding box center [439, 7] width 6 height 7
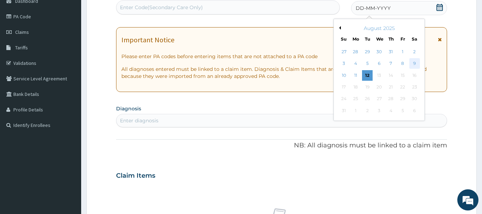
click at [413, 63] on div "9" at bounding box center [414, 64] width 11 height 11
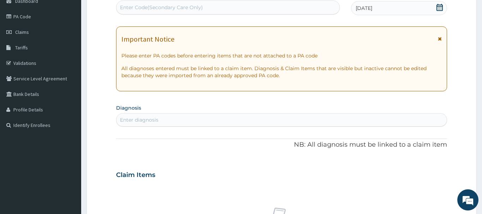
click at [121, 121] on div "Enter diagnosis" at bounding box center [139, 119] width 38 height 7
type input "PUD"
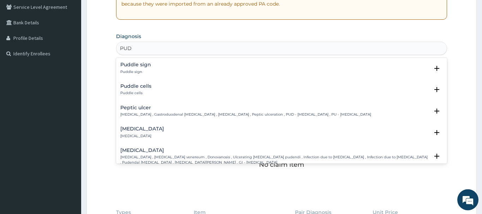
scroll to position [148, 0]
click at [135, 108] on h4 "Peptic ulcer" at bounding box center [245, 107] width 251 height 5
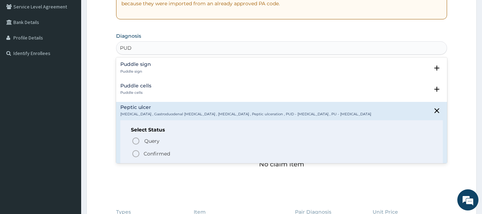
drag, startPoint x: 136, startPoint y: 153, endPoint x: 135, endPoint y: 148, distance: 5.8
click at [136, 152] on icon "status option filled" at bounding box center [136, 154] width 8 height 8
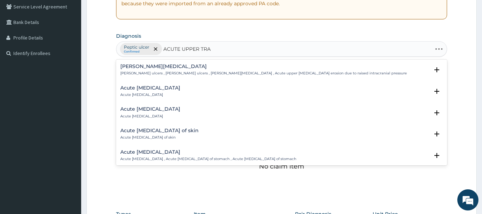
type input "ACUTE UPPER TRAC"
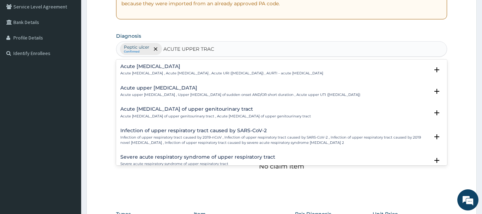
click at [171, 66] on h4 "Acute [MEDICAL_DATA]" at bounding box center [221, 66] width 203 height 5
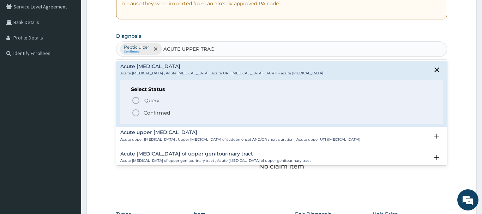
drag, startPoint x: 136, startPoint y: 112, endPoint x: 142, endPoint y: 103, distance: 11.1
click at [137, 111] on icon "status option filled" at bounding box center [136, 113] width 8 height 8
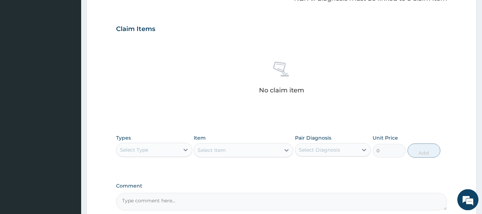
scroll to position [256, 0]
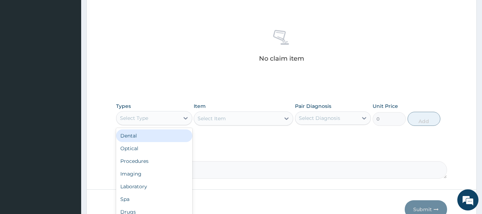
drag, startPoint x: 146, startPoint y: 122, endPoint x: 145, endPoint y: 136, distance: 14.1
click at [146, 122] on div "Select Type" at bounding box center [147, 117] width 63 height 11
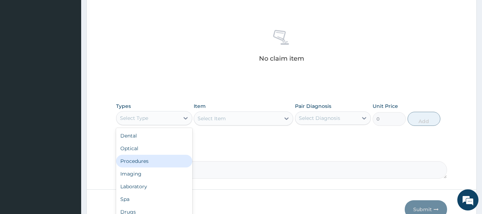
click at [137, 161] on div "Procedures" at bounding box center [154, 161] width 76 height 13
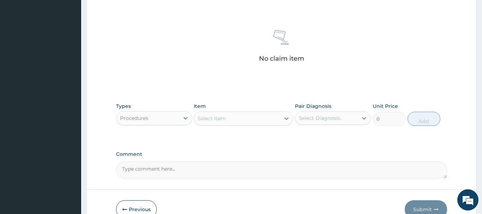
click at [221, 119] on div "Select Item" at bounding box center [211, 118] width 28 height 7
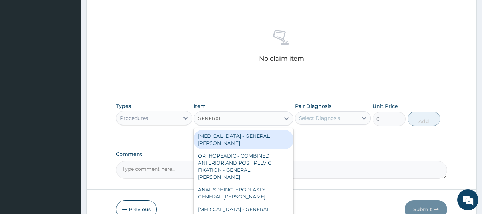
type input "GENERAL C"
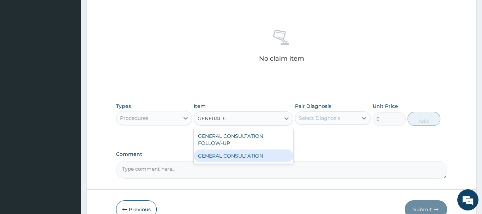
click at [258, 159] on div "GENERAL CONSULTATION" at bounding box center [243, 156] width 99 height 13
type input "6750"
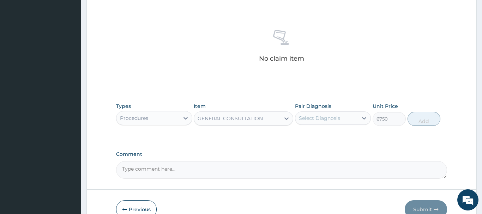
drag, startPoint x: 310, startPoint y: 116, endPoint x: 316, endPoint y: 127, distance: 12.5
click at [315, 123] on div "Select Diagnosis" at bounding box center [326, 117] width 63 height 11
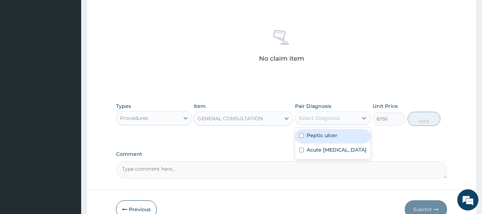
click at [322, 136] on label "Peptic ulcer" at bounding box center [321, 135] width 31 height 7
checkbox input "true"
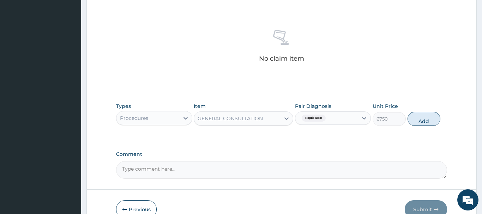
drag, startPoint x: 421, startPoint y: 116, endPoint x: 417, endPoint y: 117, distance: 4.4
click at [421, 116] on button "Add" at bounding box center [423, 119] width 33 height 14
type input "0"
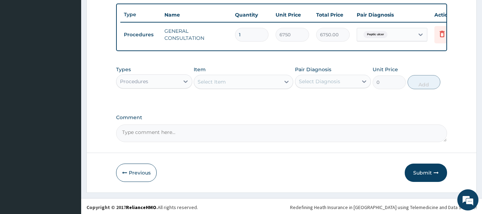
scroll to position [261, 0]
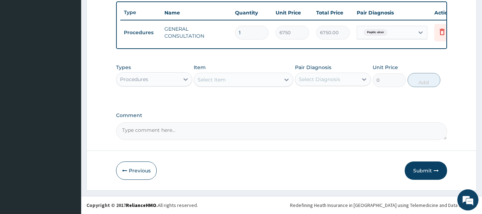
drag, startPoint x: 146, startPoint y: 81, endPoint x: 147, endPoint y: 88, distance: 7.1
click at [146, 84] on div "Procedures" at bounding box center [147, 79] width 63 height 11
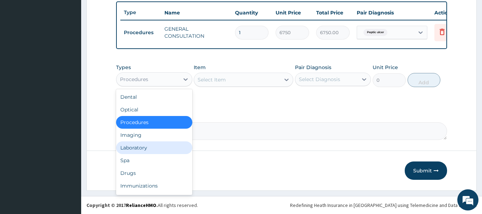
click at [126, 146] on div "Laboratory" at bounding box center [154, 147] width 76 height 13
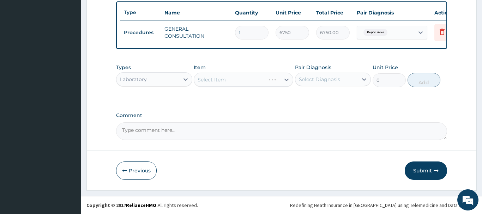
click at [215, 78] on div "Select Item" at bounding box center [243, 80] width 99 height 14
drag, startPoint x: 151, startPoint y: 78, endPoint x: 152, endPoint y: 73, distance: 5.4
click at [152, 79] on div "Laboratory" at bounding box center [147, 79] width 63 height 11
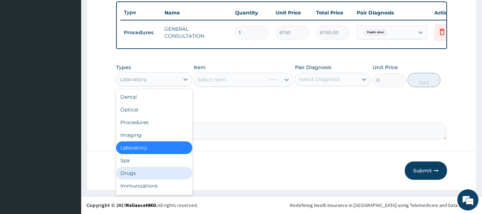
click at [135, 173] on div "Drugs" at bounding box center [154, 173] width 76 height 13
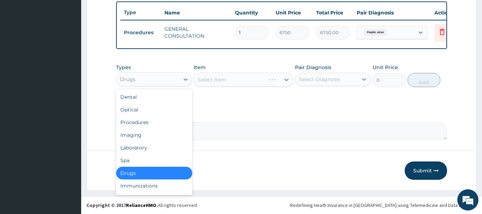
click at [145, 77] on div "Drugs" at bounding box center [147, 79] width 63 height 11
click at [133, 147] on div "Laboratory" at bounding box center [154, 147] width 76 height 13
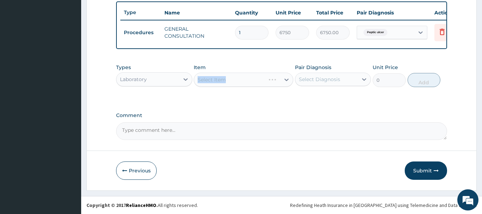
click at [213, 81] on div "Select Item" at bounding box center [243, 80] width 99 height 14
click at [225, 83] on div "Select Item" at bounding box center [243, 80] width 99 height 14
drag, startPoint x: 235, startPoint y: 78, endPoint x: 253, endPoint y: 77, distance: 18.4
click at [239, 78] on div "Select Item" at bounding box center [243, 80] width 99 height 14
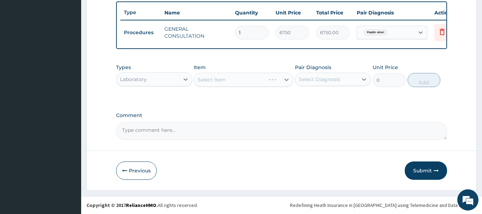
drag, startPoint x: 253, startPoint y: 77, endPoint x: 267, endPoint y: 78, distance: 13.8
click at [258, 78] on div "Select Item" at bounding box center [243, 80] width 99 height 14
drag, startPoint x: 267, startPoint y: 78, endPoint x: 274, endPoint y: 77, distance: 7.4
click at [273, 77] on div "Select Item" at bounding box center [243, 80] width 99 height 14
click at [278, 78] on div "Select Item" at bounding box center [243, 80] width 99 height 14
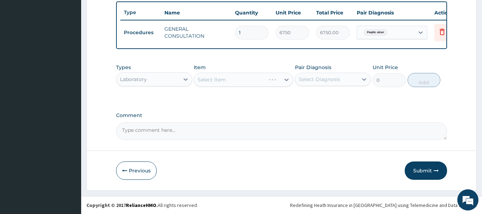
click at [275, 80] on div "Select Item" at bounding box center [243, 80] width 99 height 14
click at [274, 81] on div "Select Item" at bounding box center [243, 80] width 99 height 14
drag, startPoint x: 129, startPoint y: 170, endPoint x: 130, endPoint y: 166, distance: 3.9
click at [130, 170] on button "Previous" at bounding box center [136, 171] width 41 height 18
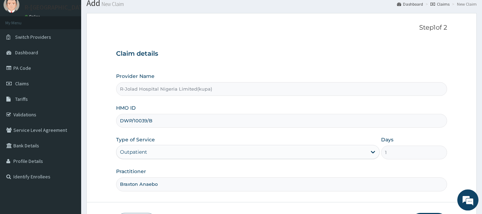
scroll to position [4, 0]
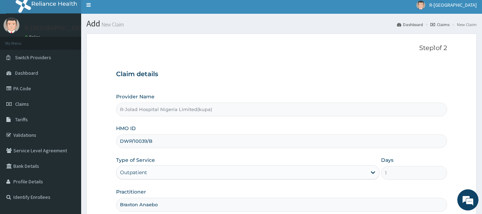
drag, startPoint x: 121, startPoint y: 141, endPoint x: 157, endPoint y: 140, distance: 35.6
click at [157, 140] on input "DWP/10039/B" at bounding box center [281, 141] width 331 height 14
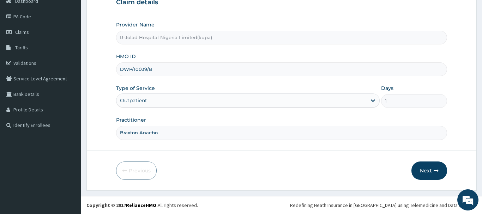
drag, startPoint x: 432, startPoint y: 173, endPoint x: 428, endPoint y: 172, distance: 3.6
click at [428, 172] on button "Next" at bounding box center [429, 171] width 36 height 18
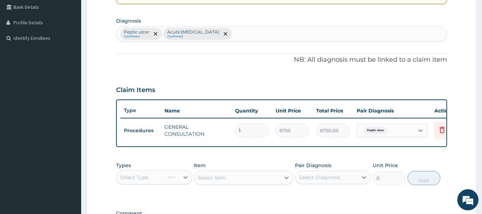
scroll to position [220, 0]
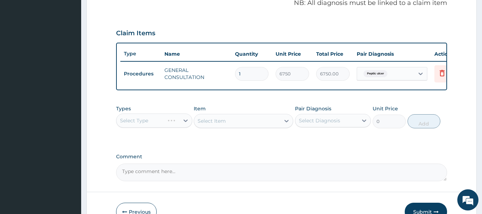
click at [153, 120] on div "Select Type" at bounding box center [154, 121] width 76 height 14
click at [139, 122] on div "Select Type" at bounding box center [154, 121] width 76 height 14
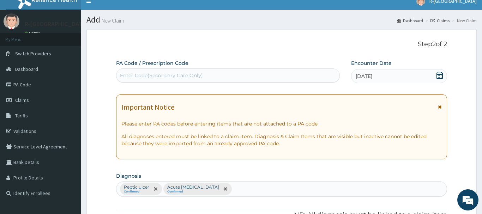
scroll to position [0, 0]
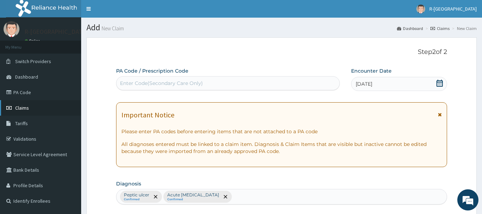
click at [20, 108] on span "Claims" at bounding box center [22, 108] width 14 height 6
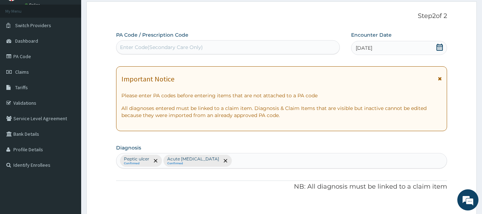
scroll to position [180, 0]
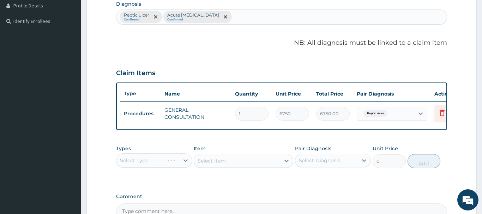
drag, startPoint x: 166, startPoint y: 186, endPoint x: 167, endPoint y: 181, distance: 5.4
click at [166, 185] on div "PA Code / Prescription Code Enter Code(Secondary Care Only) Encounter Date [DAT…" at bounding box center [281, 55] width 331 height 334
click at [166, 183] on div "PA Code / Prescription Code Enter Code(Secondary Care Only) Encounter Date [DAT…" at bounding box center [281, 55] width 331 height 334
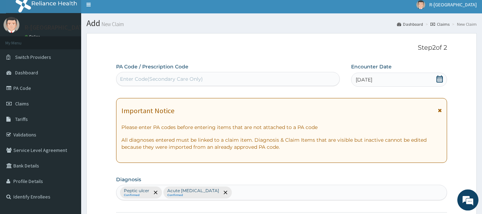
scroll to position [0, 0]
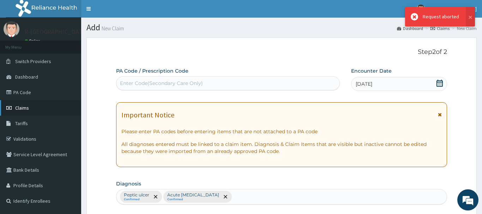
click at [22, 109] on span "Claims" at bounding box center [22, 108] width 14 height 6
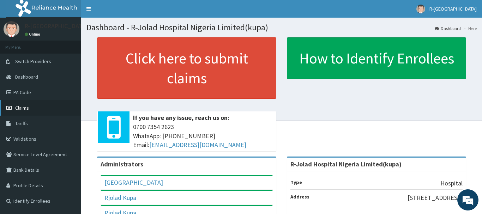
click at [22, 109] on span "Claims" at bounding box center [22, 108] width 14 height 6
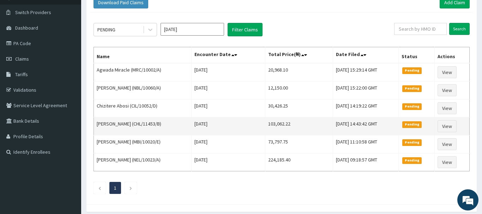
scroll to position [36, 0]
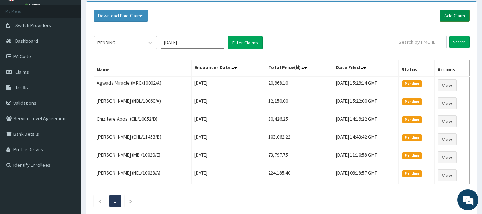
click at [455, 13] on link "Add Claim" at bounding box center [454, 16] width 30 height 12
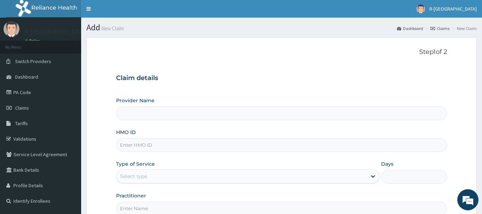
scroll to position [72, 0]
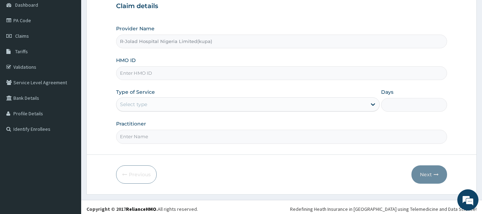
type input "R-Jolad Hospital Nigeria Limited(kupa)"
click at [128, 73] on input "HMO ID" at bounding box center [281, 73] width 331 height 14
paste input "DWP/10039/B"
type input "DWP/10039/B"
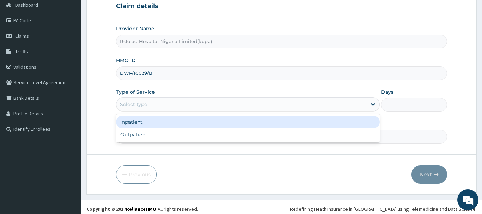
drag, startPoint x: 129, startPoint y: 102, endPoint x: 128, endPoint y: 114, distance: 11.7
click at [129, 104] on div "Select type" at bounding box center [133, 104] width 27 height 7
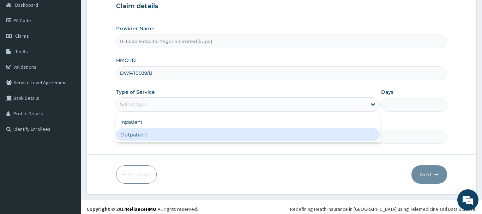
click at [126, 138] on div "Outpatient" at bounding box center [248, 134] width 264 height 13
type input "1"
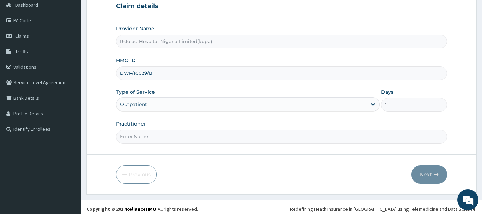
drag, startPoint x: 132, startPoint y: 138, endPoint x: 128, endPoint y: 139, distance: 4.4
click at [132, 139] on input "Practitioner" at bounding box center [281, 137] width 331 height 14
paste input "Braxton Anaebo"
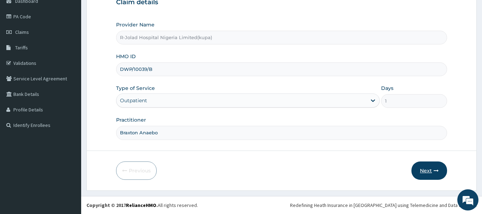
type input "Braxton Anaebo"
click at [425, 167] on button "Next" at bounding box center [429, 171] width 36 height 18
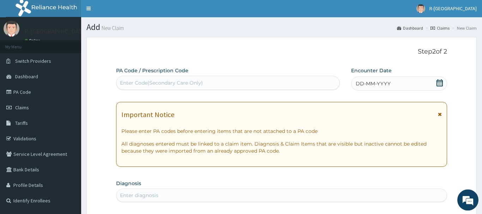
scroll to position [0, 0]
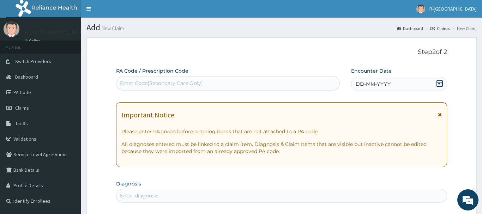
click at [438, 82] on icon at bounding box center [439, 83] width 6 height 7
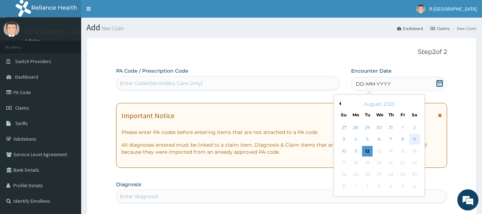
click at [415, 141] on div "9" at bounding box center [414, 139] width 11 height 11
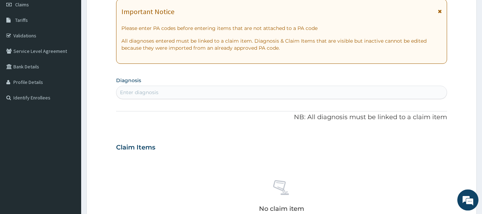
scroll to position [108, 0]
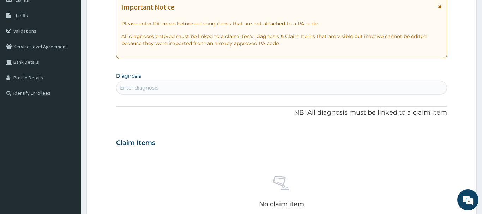
click at [127, 86] on div "Enter diagnosis" at bounding box center [139, 87] width 38 height 7
type input "PUD"
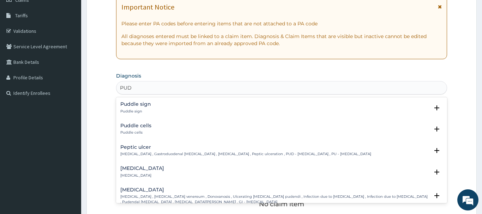
click at [130, 147] on h4 "Peptic ulcer" at bounding box center [245, 147] width 251 height 5
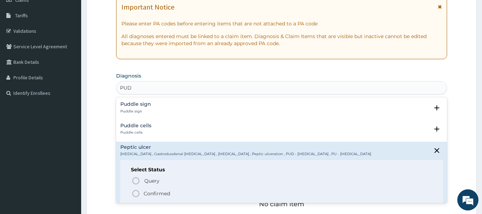
drag, startPoint x: 136, startPoint y: 194, endPoint x: 136, endPoint y: 178, distance: 16.2
click at [136, 190] on icon "status option filled" at bounding box center [136, 193] width 8 height 8
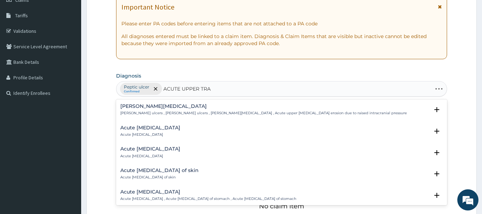
type input "ACUTE UPPER TRAC"
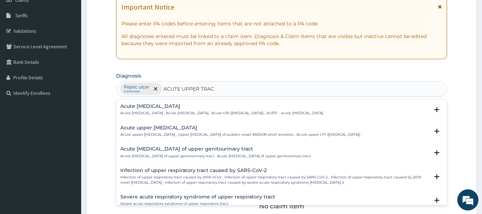
click at [165, 108] on h4 "Acute upper respiratory infection" at bounding box center [221, 106] width 203 height 5
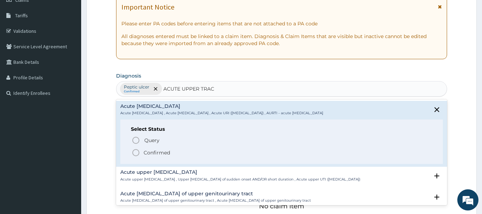
click at [136, 154] on icon "status option filled" at bounding box center [136, 152] width 8 height 8
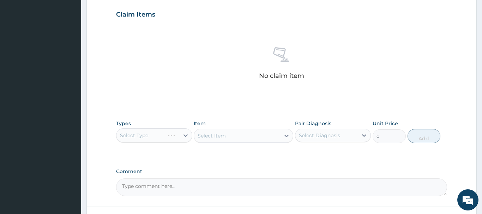
scroll to position [252, 0]
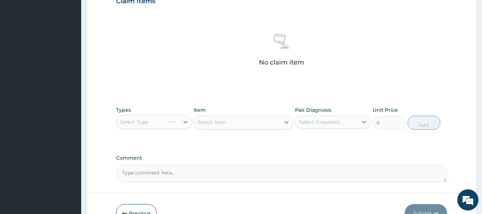
click at [138, 124] on div "Select Type" at bounding box center [154, 122] width 76 height 14
click at [148, 124] on div "Select Type" at bounding box center [154, 122] width 76 height 14
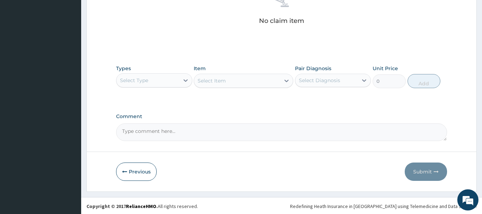
scroll to position [294, 0]
drag, startPoint x: 141, startPoint y: 78, endPoint x: 141, endPoint y: 69, distance: 9.2
click at [142, 78] on div "Select Type" at bounding box center [134, 79] width 28 height 7
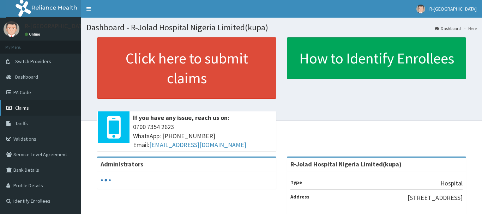
click at [22, 109] on span "Claims" at bounding box center [22, 108] width 14 height 6
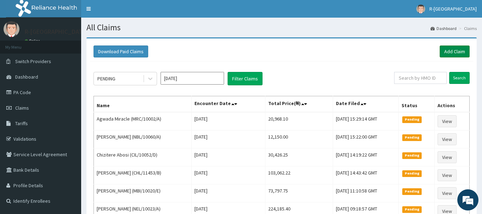
click at [451, 52] on link "Add Claim" at bounding box center [454, 51] width 30 height 12
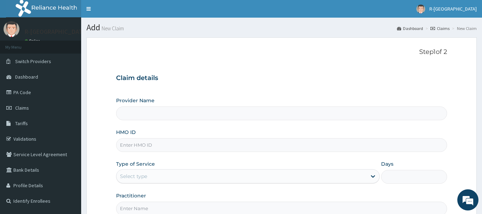
scroll to position [72, 0]
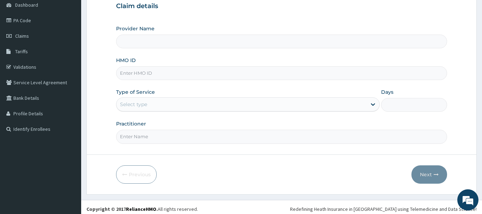
type input "R-Jolad Hospital Nigeria Limited(kupa)"
paste input "DWP/10039/B"
type input "DWP/10039/B"
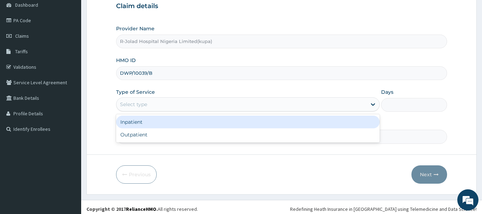
click at [129, 108] on div "Select type" at bounding box center [241, 104] width 250 height 11
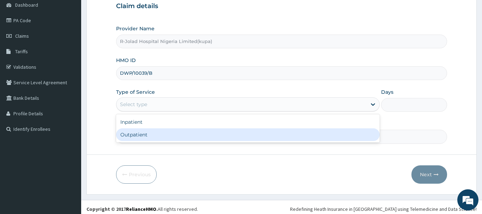
drag, startPoint x: 131, startPoint y: 134, endPoint x: 132, endPoint y: 138, distance: 3.9
click at [132, 134] on div "Outpatient" at bounding box center [248, 134] width 264 height 13
type input "1"
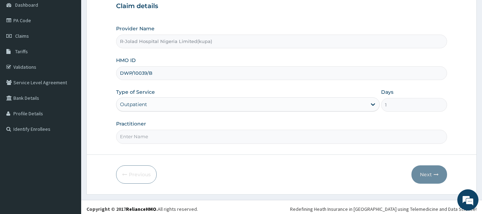
click at [130, 140] on input "Practitioner" at bounding box center [281, 137] width 331 height 14
paste input "Braxton Anaebo"
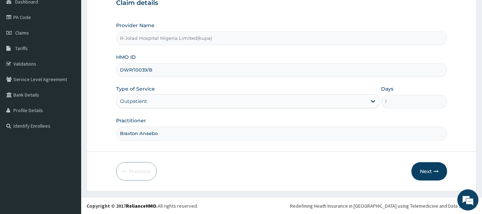
scroll to position [76, 0]
type input "Braxton Anaebo"
click at [424, 166] on button "Next" at bounding box center [429, 171] width 36 height 18
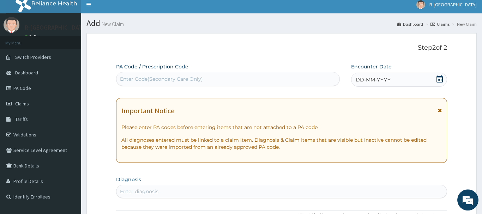
scroll to position [4, 0]
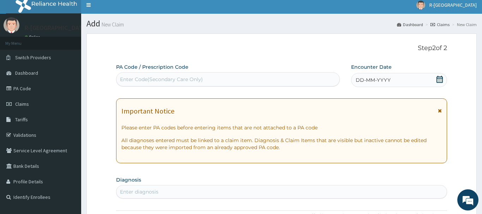
click at [440, 78] on icon at bounding box center [439, 79] width 6 height 7
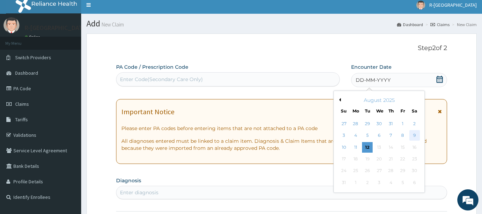
drag, startPoint x: 416, startPoint y: 135, endPoint x: 416, endPoint y: 130, distance: 4.9
click at [416, 135] on div "9" at bounding box center [414, 135] width 11 height 11
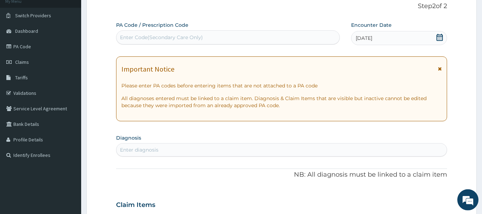
scroll to position [112, 0]
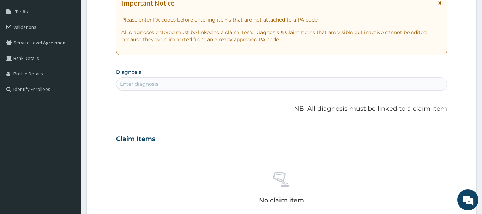
click at [131, 85] on div "Enter diagnosis" at bounding box center [139, 83] width 38 height 7
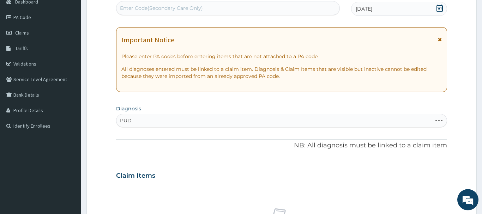
scroll to position [76, 0]
type input "P"
type input "MALA"
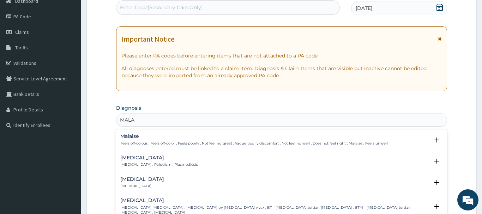
click at [128, 162] on div "Malaria Malaria , Paludism , Plasmodiosis" at bounding box center [159, 161] width 78 height 12
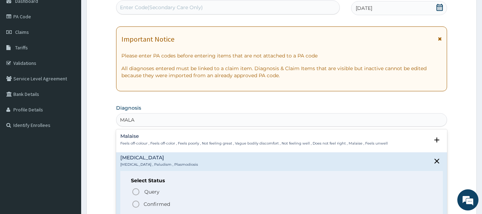
drag, startPoint x: 140, startPoint y: 204, endPoint x: 138, endPoint y: 201, distance: 3.8
click at [140, 203] on icon "status option filled" at bounding box center [136, 204] width 8 height 8
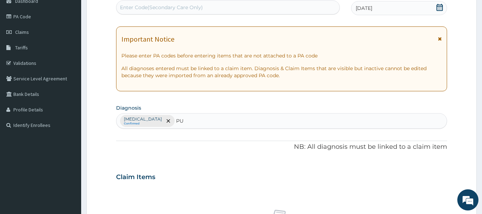
type input "PUD"
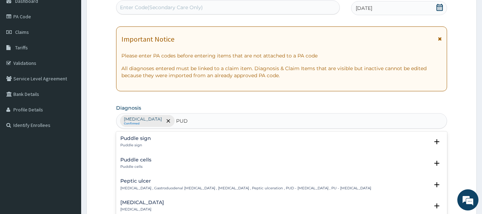
click at [138, 185] on div "Peptic ulcer Peptic ulcer , Gastroduodenal ulcer , Peptic ulcer disease , Pepti…" at bounding box center [245, 184] width 251 height 12
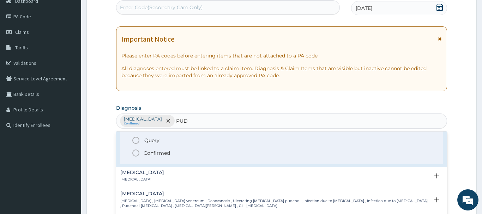
scroll to position [76, 0]
click at [135, 153] on icon "status option filled" at bounding box center [136, 151] width 8 height 8
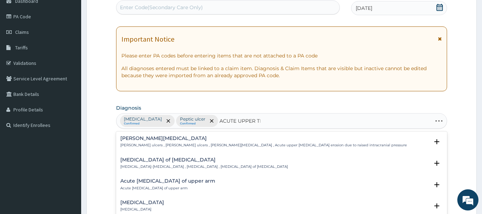
type input "ACUTE UPPER TRA"
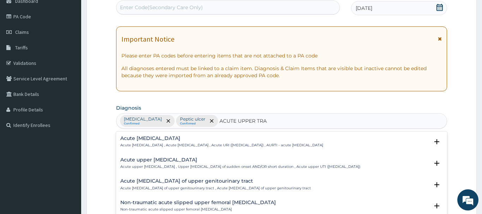
click at [166, 141] on h4 "Acute upper respiratory infection" at bounding box center [221, 138] width 203 height 5
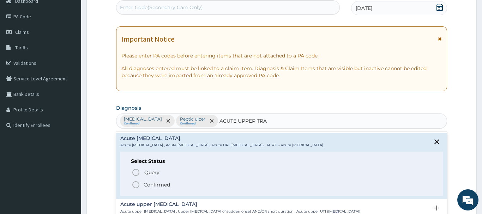
drag, startPoint x: 135, startPoint y: 185, endPoint x: 158, endPoint y: 161, distance: 33.4
click at [138, 184] on icon "status option filled" at bounding box center [136, 185] width 8 height 8
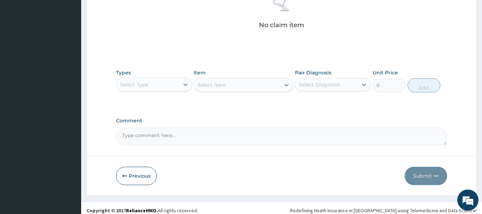
scroll to position [292, 0]
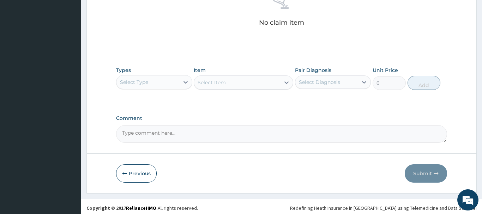
drag, startPoint x: 153, startPoint y: 85, endPoint x: 156, endPoint y: 89, distance: 4.6
click at [153, 85] on div "Select Type" at bounding box center [147, 82] width 63 height 11
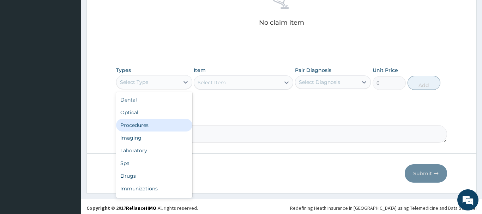
click at [140, 126] on div "Procedures" at bounding box center [154, 125] width 76 height 13
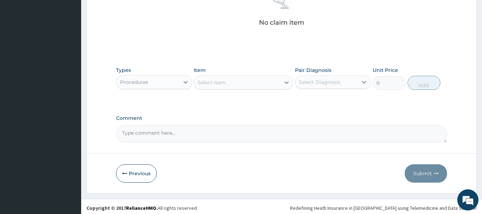
click at [207, 84] on div "Select Item" at bounding box center [211, 82] width 28 height 7
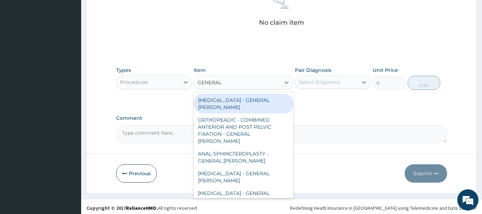
type input "GENERAL C"
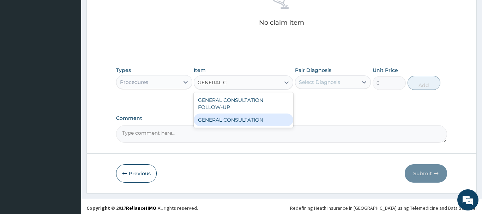
drag, startPoint x: 257, startPoint y: 119, endPoint x: 254, endPoint y: 115, distance: 5.3
click at [257, 118] on div "GENERAL CONSULTATION" at bounding box center [243, 120] width 99 height 13
type input "6750"
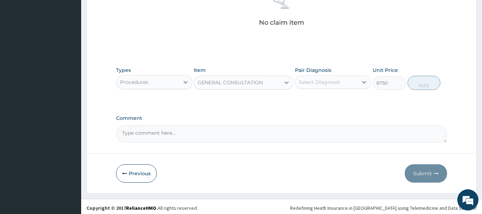
click at [318, 80] on div "Select Diagnosis" at bounding box center [319, 82] width 41 height 7
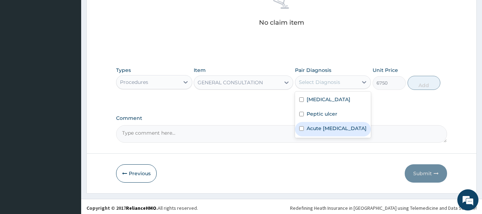
click at [329, 130] on label "Acute upper respiratory infection" at bounding box center [336, 128] width 60 height 7
checkbox input "true"
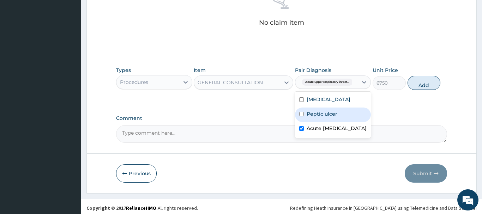
click at [331, 118] on div "Peptic ulcer" at bounding box center [333, 115] width 76 height 14
checkbox input "true"
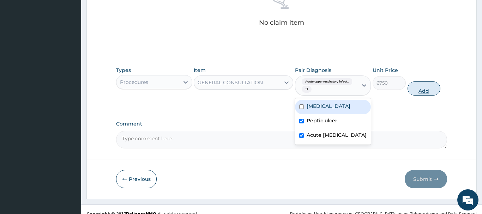
click at [415, 88] on button "Add" at bounding box center [423, 88] width 33 height 14
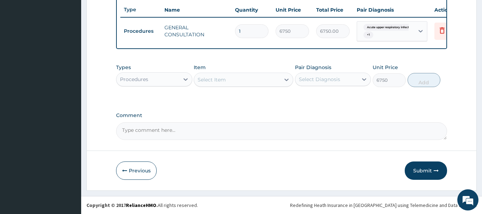
type input "0"
drag, startPoint x: 139, startPoint y: 80, endPoint x: 138, endPoint y: 86, distance: 5.7
click at [139, 82] on div "Procedures" at bounding box center [134, 79] width 28 height 7
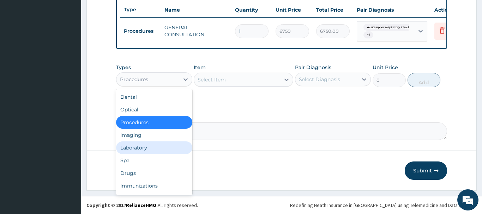
click at [135, 148] on div "Laboratory" at bounding box center [154, 147] width 76 height 13
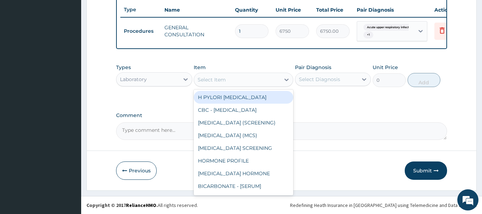
click at [206, 81] on div "Select Item" at bounding box center [211, 79] width 28 height 7
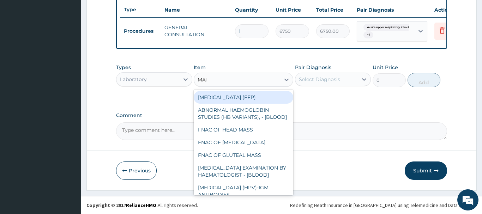
type input "MALA"
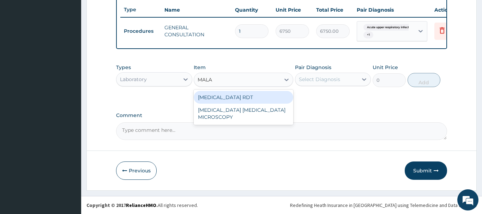
click at [218, 97] on div "MALARIA RDT" at bounding box center [243, 97] width 99 height 13
type input "2700"
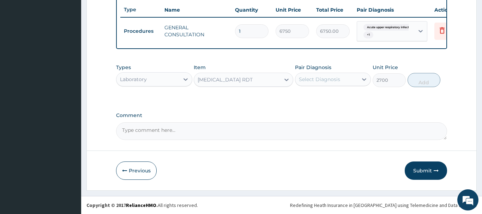
click at [323, 79] on div "Select Diagnosis" at bounding box center [319, 79] width 41 height 7
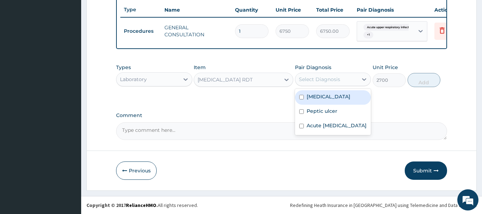
click at [321, 99] on label "[MEDICAL_DATA]" at bounding box center [328, 96] width 44 height 7
checkbox input "true"
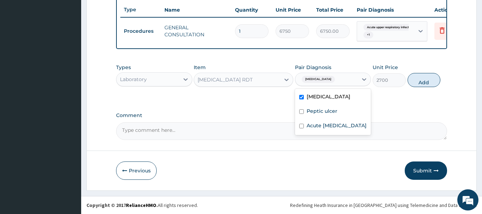
drag, startPoint x: 420, startPoint y: 81, endPoint x: 352, endPoint y: 105, distance: 71.7
click at [419, 83] on button "Add" at bounding box center [423, 80] width 33 height 14
type input "0"
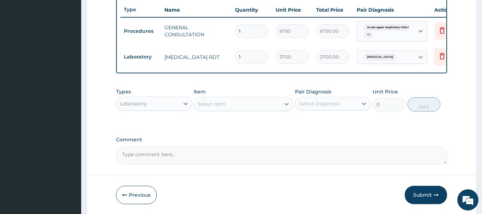
click at [206, 105] on div "Select Item" at bounding box center [211, 104] width 28 height 7
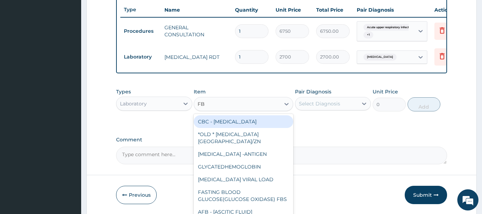
type input "FBC"
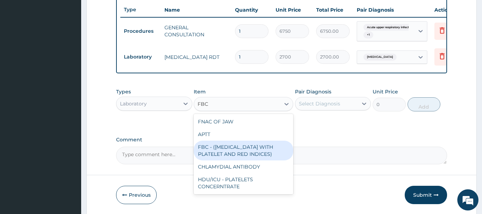
click at [237, 153] on div "FBC - (FULL BLOOD COUNT WITH PLATELET AND RED INDICES)" at bounding box center [243, 151] width 99 height 20
type input "5400"
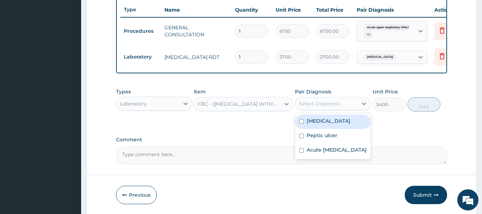
click at [333, 105] on div "Select Diagnosis" at bounding box center [319, 103] width 41 height 7
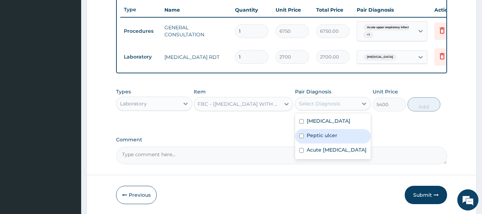
drag, startPoint x: 324, startPoint y: 138, endPoint x: 328, endPoint y: 151, distance: 13.6
click at [325, 141] on div "Peptic ulcer" at bounding box center [333, 136] width 76 height 14
checkbox input "true"
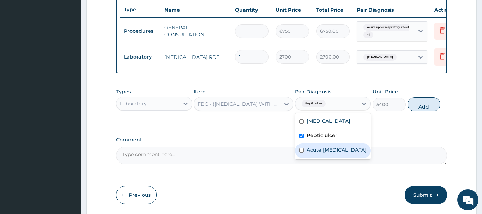
click at [333, 152] on label "Acute upper respiratory infection" at bounding box center [336, 149] width 60 height 7
checkbox input "true"
click at [420, 101] on button "Add" at bounding box center [423, 104] width 33 height 14
type input "0"
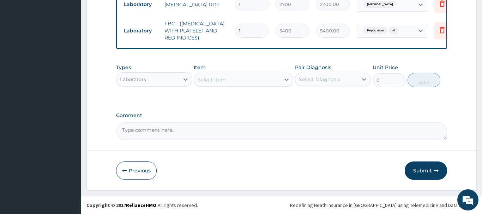
click at [423, 171] on button "Submit" at bounding box center [425, 171] width 42 height 18
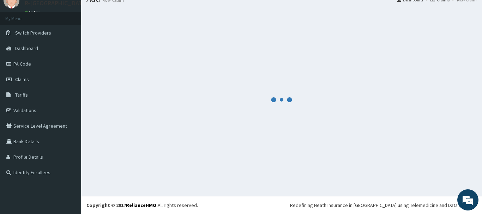
scroll to position [29, 0]
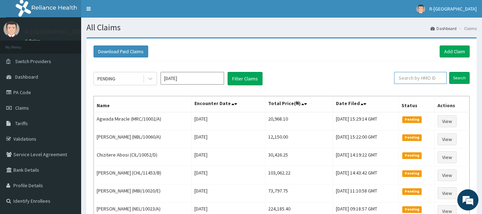
click at [403, 78] on input "text" at bounding box center [420, 78] width 53 height 12
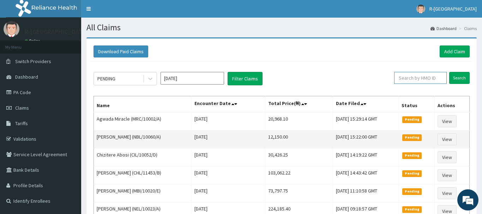
paste input "CIL/10052/B"
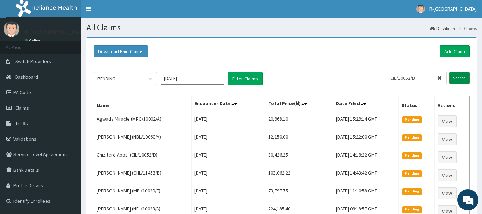
type input "CIL/10052/B"
click at [464, 79] on input "Search" at bounding box center [459, 78] width 20 height 12
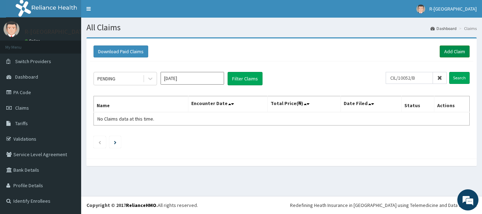
click at [453, 49] on link "Add Claim" at bounding box center [454, 51] width 30 height 12
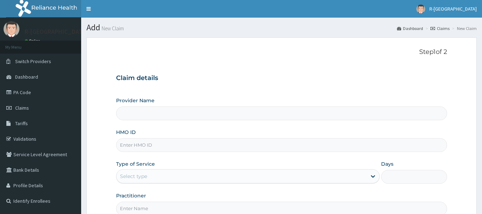
scroll to position [76, 0]
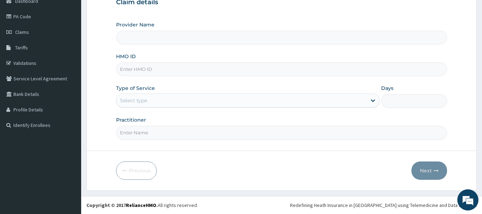
click at [126, 71] on input "HMO ID" at bounding box center [281, 69] width 331 height 14
type input "R-Jolad Hospital Nigeria Limited(kupa)"
paste input "CIL/10052/B"
type input "CIL/10052/B"
click at [124, 99] on div "Select type" at bounding box center [133, 100] width 27 height 7
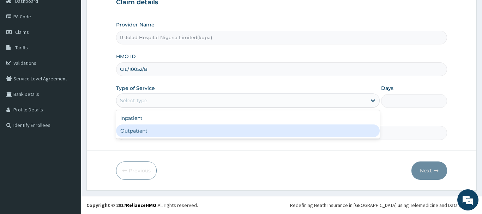
click at [131, 133] on div "Outpatient" at bounding box center [248, 130] width 264 height 13
type input "1"
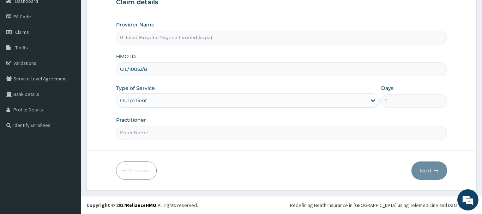
click at [131, 134] on input "Practitioner" at bounding box center [281, 133] width 331 height 14
click at [153, 136] on input "HEAD" at bounding box center [281, 133] width 331 height 14
type input "H"
paste input "Amarachi Onwuegbuchulam"
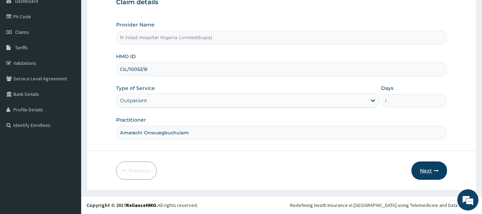
type input "Amarachi Onwuegbuchulam"
click at [428, 166] on button "Next" at bounding box center [429, 171] width 36 height 18
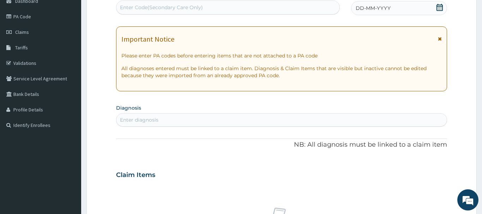
click at [439, 7] on icon at bounding box center [439, 7] width 7 height 7
click at [439, 7] on icon at bounding box center [439, 7] width 6 height 7
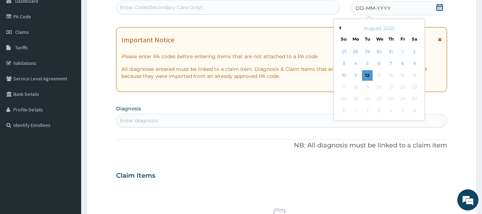
drag, startPoint x: 414, startPoint y: 66, endPoint x: 418, endPoint y: 65, distance: 3.9
click at [415, 66] on div "9" at bounding box center [414, 64] width 11 height 11
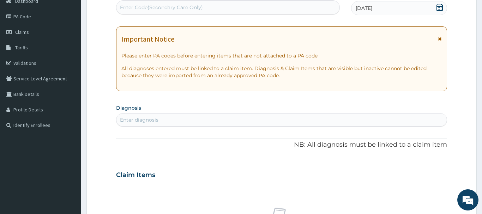
click at [125, 121] on div "Enter diagnosis" at bounding box center [139, 119] width 38 height 7
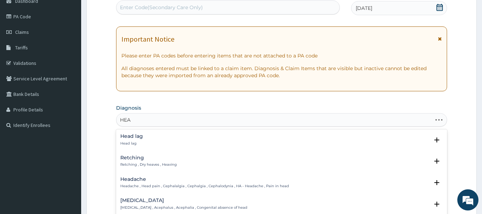
type input "HEAD"
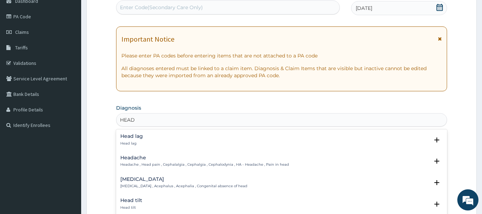
click at [134, 159] on h4 "Headache" at bounding box center [204, 157] width 169 height 5
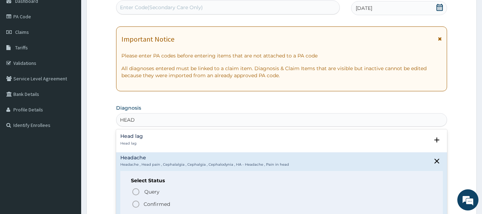
click at [137, 203] on icon "status option filled" at bounding box center [136, 204] width 8 height 8
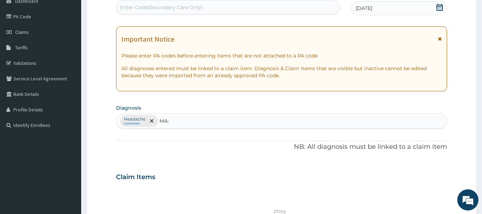
type input "MALA"
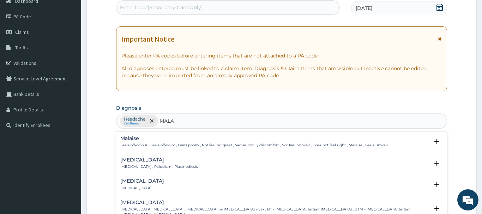
click at [131, 162] on h4 "Malaria" at bounding box center [159, 159] width 78 height 5
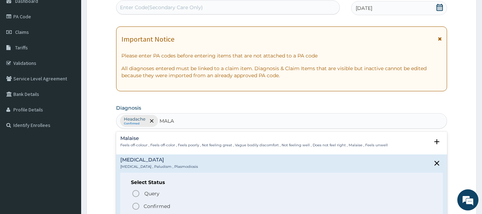
drag, startPoint x: 135, startPoint y: 207, endPoint x: 186, endPoint y: 137, distance: 86.1
click at [137, 206] on icon "status option filled" at bounding box center [136, 206] width 8 height 8
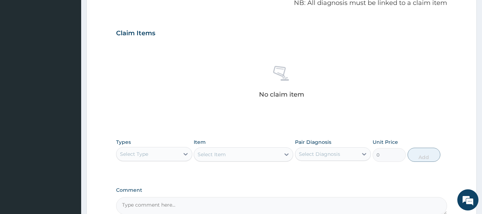
scroll to position [294, 0]
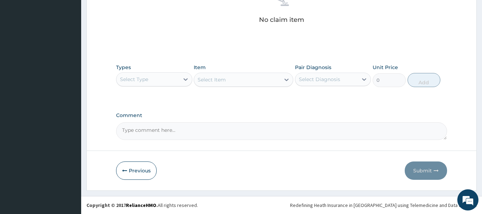
click at [145, 81] on div "Select Type" at bounding box center [134, 79] width 28 height 7
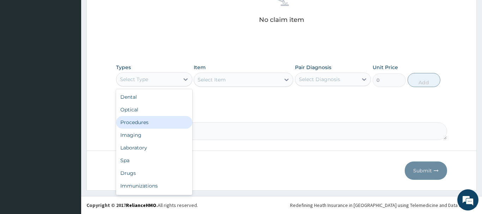
drag, startPoint x: 132, startPoint y: 121, endPoint x: 130, endPoint y: 115, distance: 6.5
click at [132, 121] on div "Procedures" at bounding box center [154, 122] width 76 height 13
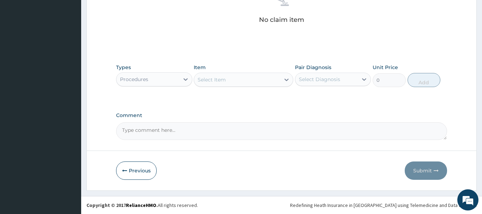
click at [216, 79] on div "Select Item" at bounding box center [211, 79] width 28 height 7
type input "GENERALC"
click at [212, 81] on div "Select Item" at bounding box center [211, 79] width 28 height 7
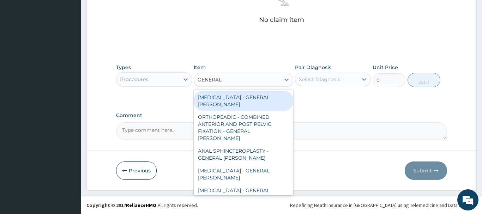
type input "GENERAL C"
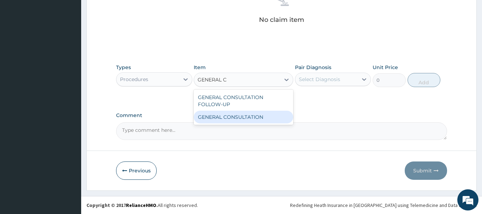
drag, startPoint x: 243, startPoint y: 114, endPoint x: 250, endPoint y: 112, distance: 7.4
click at [244, 115] on div "GENERAL CONSULTATION" at bounding box center [243, 117] width 99 height 13
type input "6750"
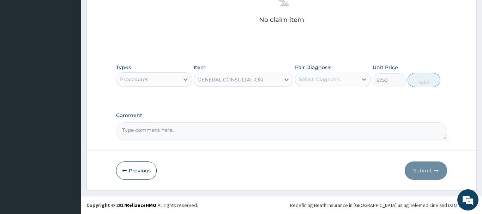
click at [310, 84] on div "Select Diagnosis" at bounding box center [326, 79] width 63 height 11
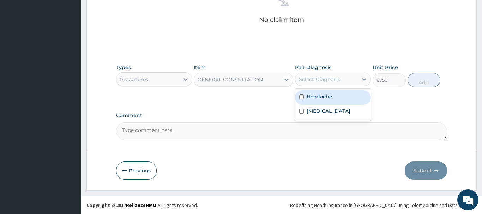
click at [315, 97] on label "Headache" at bounding box center [319, 96] width 26 height 7
checkbox input "true"
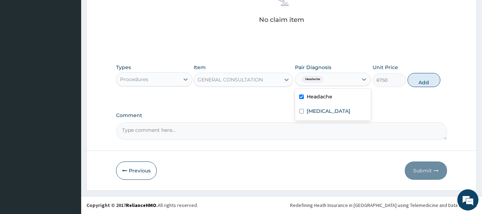
click at [418, 79] on button "Add" at bounding box center [423, 80] width 33 height 14
type input "0"
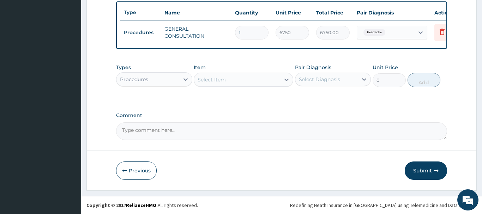
scroll to position [261, 0]
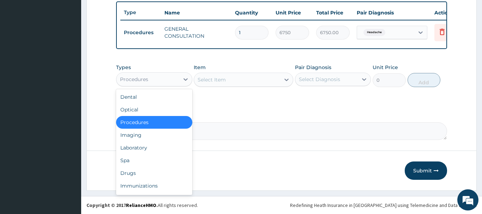
click at [146, 78] on div "Procedures" at bounding box center [134, 79] width 28 height 7
click at [129, 147] on div "Laboratory" at bounding box center [154, 147] width 76 height 13
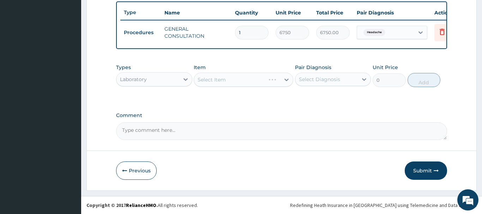
click at [149, 78] on div "Laboratory" at bounding box center [147, 79] width 63 height 11
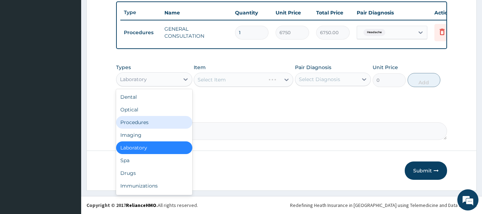
drag, startPoint x: 131, startPoint y: 124, endPoint x: 129, endPoint y: 118, distance: 5.5
click at [131, 123] on div "Procedures" at bounding box center [154, 122] width 76 height 13
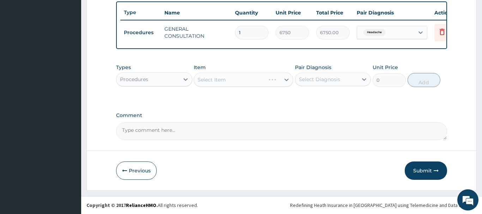
click at [211, 81] on div "Select Item" at bounding box center [243, 80] width 99 height 14
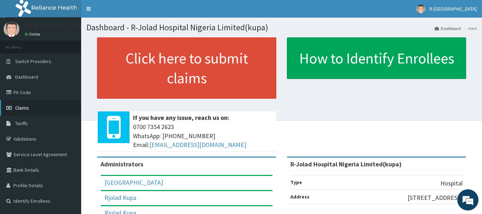
drag, startPoint x: 23, startPoint y: 109, endPoint x: 27, endPoint y: 107, distance: 4.4
click at [24, 108] on span "Claims" at bounding box center [22, 108] width 14 height 6
click at [25, 108] on span "Claims" at bounding box center [22, 108] width 14 height 6
click at [24, 108] on span "Claims" at bounding box center [22, 108] width 14 height 6
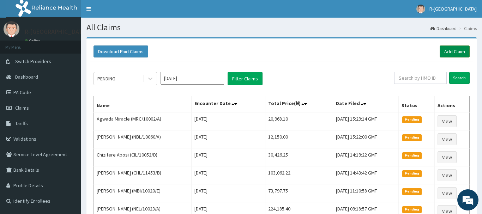
click at [451, 51] on link "Add Claim" at bounding box center [454, 51] width 30 height 12
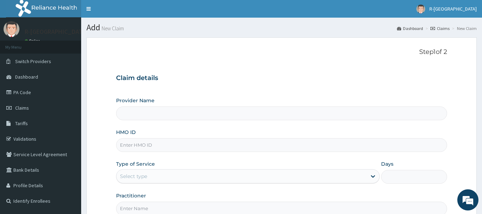
scroll to position [76, 0]
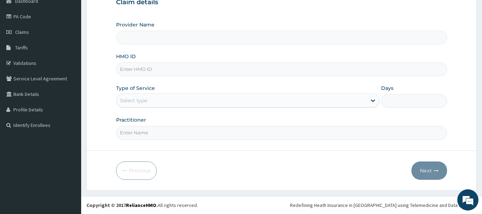
type input "R-Jolad Hospital Nigeria Limited(kupa)"
click at [126, 69] on input "HMO ID" at bounding box center [281, 69] width 331 height 14
paste input "CIL/10052/B"
type input "CIL/10052/B"
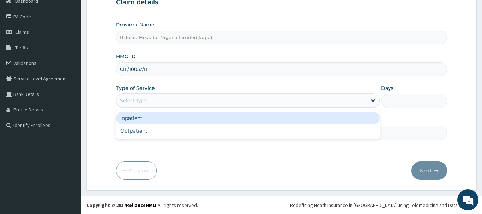
click at [137, 103] on div "Select type" at bounding box center [133, 100] width 27 height 7
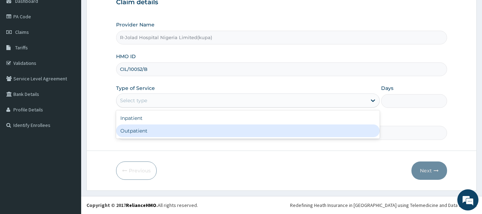
click at [128, 132] on div "Outpatient" at bounding box center [248, 130] width 264 height 13
click at [128, 133] on input "Practitioner" at bounding box center [281, 133] width 331 height 14
type input "1"
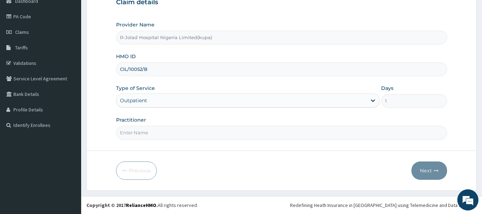
click at [132, 132] on input "Practitioner" at bounding box center [281, 133] width 331 height 14
paste input "Amarachi Onwuegbuchulam"
type input "Amarachi Onwuegbuchulam"
click at [430, 174] on button "Next" at bounding box center [429, 171] width 36 height 18
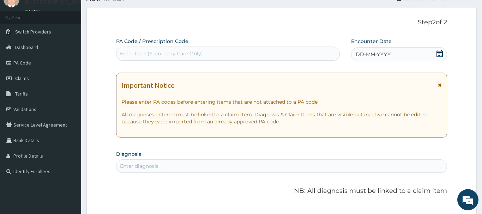
scroll to position [4, 0]
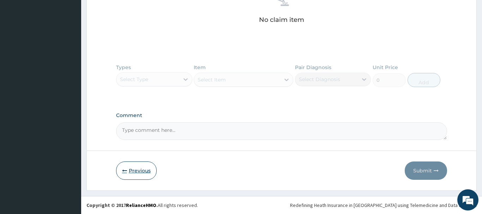
click at [135, 169] on button "Previous" at bounding box center [136, 171] width 41 height 18
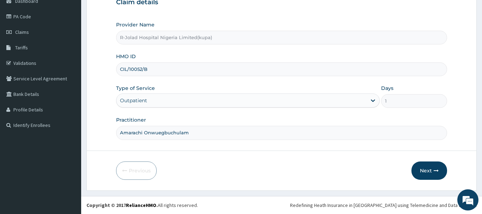
scroll to position [76, 0]
drag, startPoint x: 143, startPoint y: 73, endPoint x: 115, endPoint y: 75, distance: 28.3
click at [116, 75] on input "CIL/10052/B" at bounding box center [281, 69] width 331 height 14
click at [425, 167] on button "Next" at bounding box center [429, 171] width 36 height 18
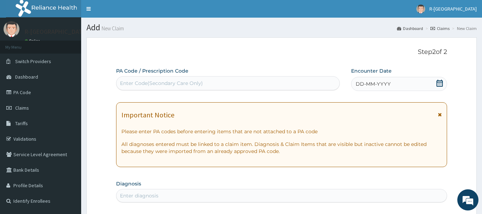
scroll to position [144, 0]
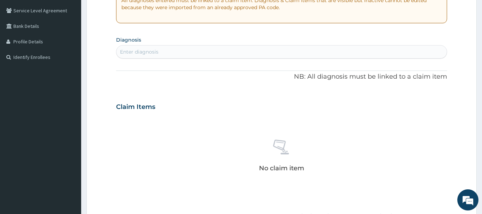
click at [124, 47] on div "Enter diagnosis" at bounding box center [281, 51] width 330 height 11
type input "HEAD"
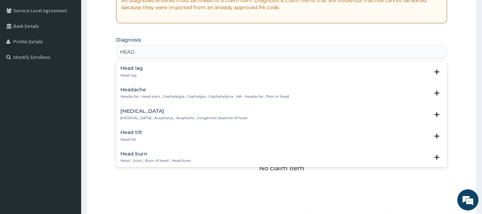
click at [130, 95] on p "Headache , Head pain , Cephalalgia , Cephalgia , Cephalodynia , HA - Headache ,…" at bounding box center [204, 96] width 169 height 5
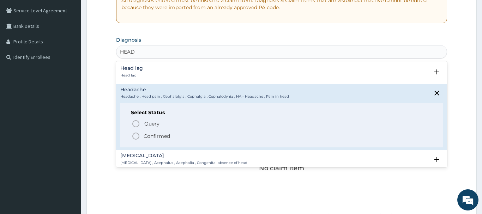
click at [137, 135] on icon "status option filled" at bounding box center [136, 136] width 8 height 8
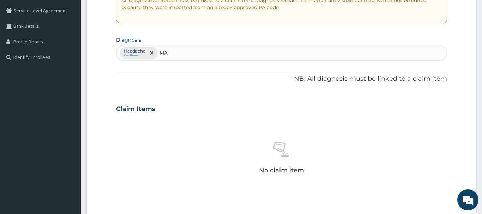
type input "MALA"
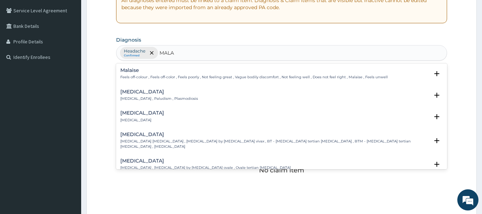
click at [129, 92] on h4 "Malaria" at bounding box center [159, 91] width 78 height 5
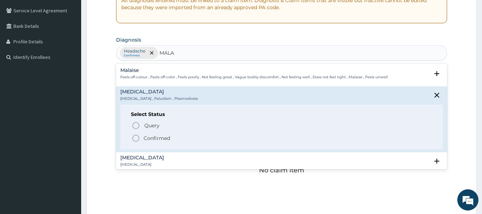
click at [134, 138] on icon "status option filled" at bounding box center [136, 138] width 8 height 8
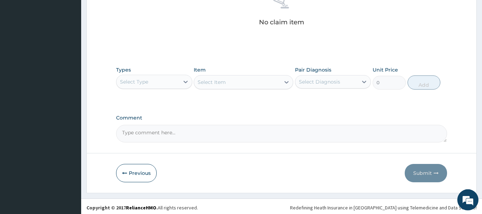
scroll to position [294, 0]
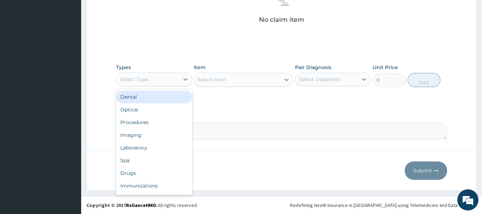
drag, startPoint x: 139, startPoint y: 81, endPoint x: 136, endPoint y: 117, distance: 35.4
click at [140, 82] on div "Select Type" at bounding box center [134, 79] width 28 height 7
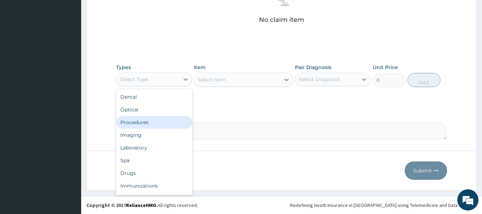
click at [143, 123] on div "Procedures" at bounding box center [154, 122] width 76 height 13
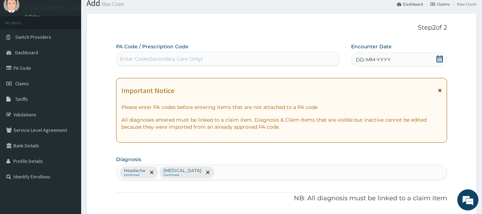
scroll to position [0, 0]
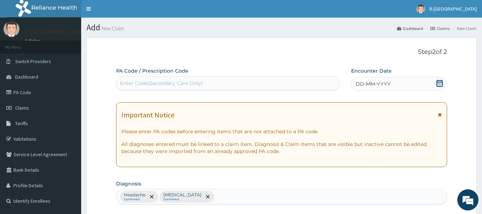
click at [145, 84] on div "Enter Code(Secondary Care Only)" at bounding box center [161, 83] width 83 height 7
paste input "PA/2B7061"
type input "PA/2B7061"
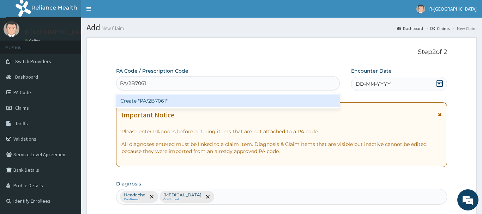
click at [150, 103] on div "Create "PA/2B7061"" at bounding box center [228, 101] width 224 height 13
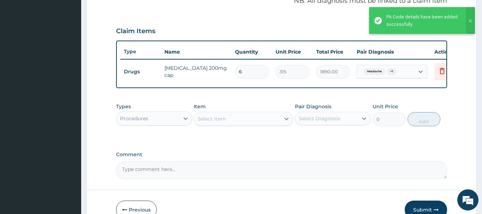
scroll to position [223, 0]
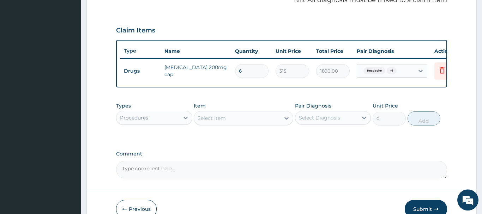
click at [216, 119] on div "Select Item" at bounding box center [211, 118] width 28 height 7
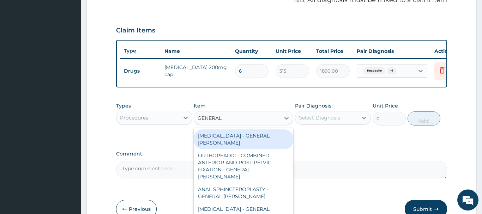
type input "GENERAL C"
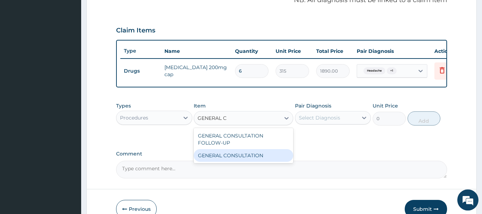
click at [246, 157] on div "GENERAL CONSULTATION" at bounding box center [243, 155] width 99 height 13
type input "6750"
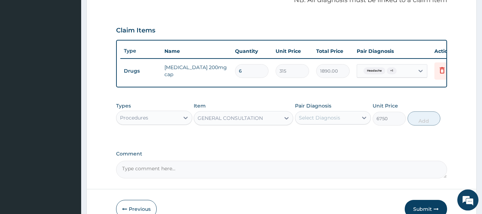
click at [333, 116] on div "Select Diagnosis" at bounding box center [319, 117] width 41 height 7
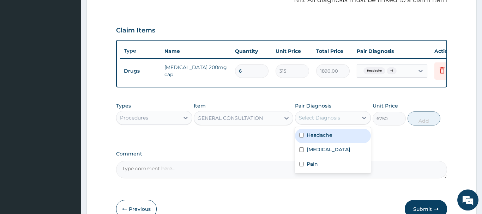
click at [324, 135] on label "Headache" at bounding box center [319, 135] width 26 height 7
checkbox input "true"
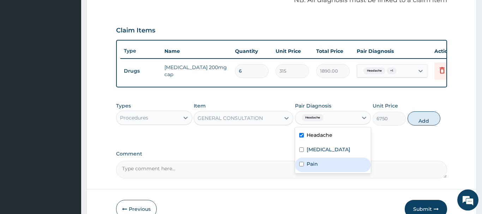
click at [331, 165] on div "Pain" at bounding box center [333, 165] width 76 height 14
checkbox input "true"
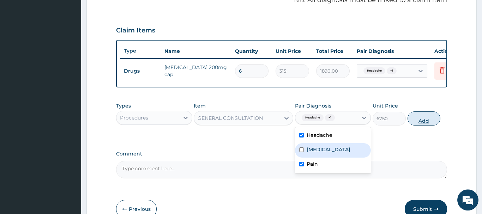
click at [422, 120] on button "Add" at bounding box center [423, 118] width 33 height 14
type input "0"
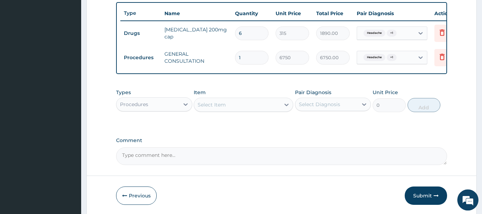
scroll to position [285, 0]
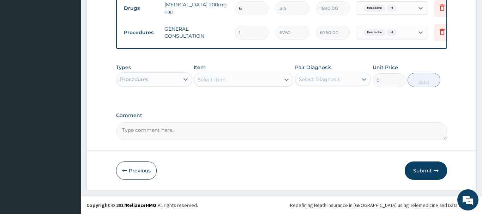
click at [147, 83] on div "Procedures" at bounding box center [147, 79] width 63 height 11
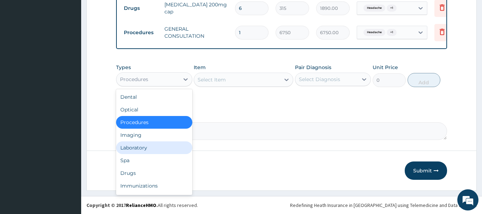
click at [133, 152] on div "Laboratory" at bounding box center [154, 147] width 76 height 13
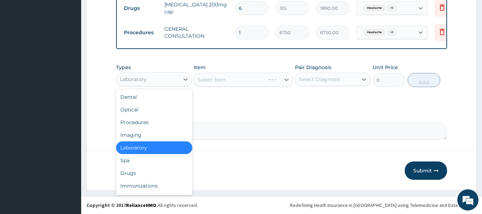
click at [140, 84] on div "Laboratory" at bounding box center [147, 79] width 63 height 11
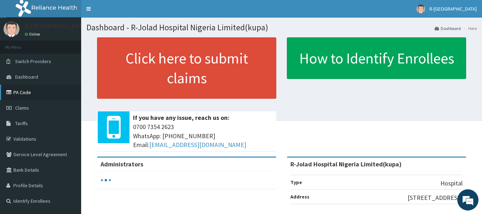
click at [21, 92] on link "PA Code" at bounding box center [40, 93] width 81 height 16
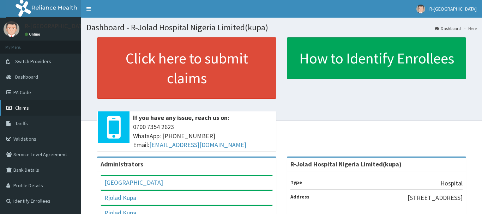
click at [22, 109] on span "Claims" at bounding box center [22, 108] width 14 height 6
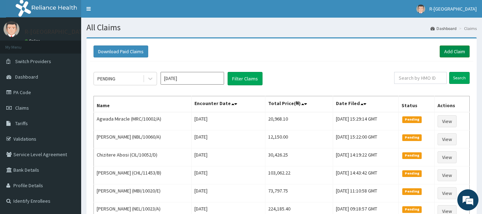
click at [452, 50] on link "Add Claim" at bounding box center [454, 51] width 30 height 12
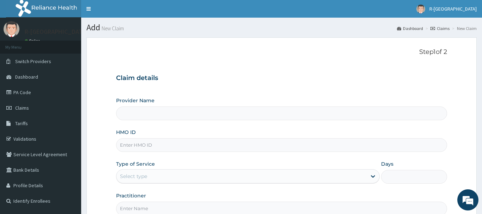
scroll to position [76, 0]
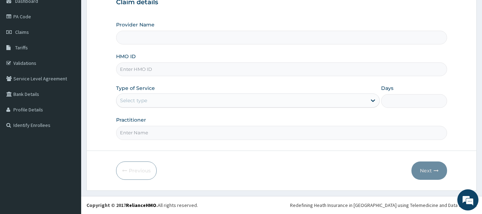
type input "R-Jolad Hospital Nigeria Limited(kupa)"
paste input "CIL/10052/B"
type input "CIL/10052/B"
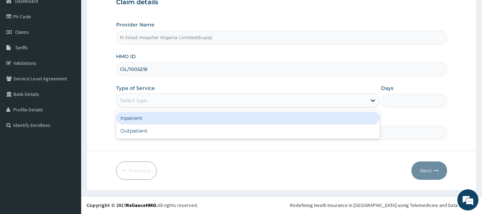
click at [128, 102] on div "Select type" at bounding box center [133, 100] width 27 height 7
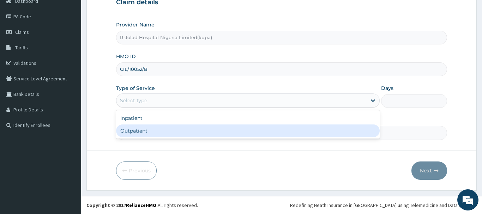
click at [128, 133] on div "Outpatient" at bounding box center [248, 130] width 264 height 13
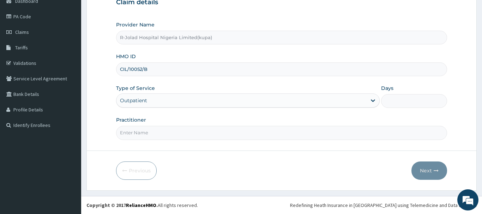
type input "1"
click at [133, 132] on input "Practitioner" at bounding box center [281, 133] width 331 height 14
paste input "Amarachi Onwuegbuchulam"
type input "Amarachi Onwuegbuchulam"
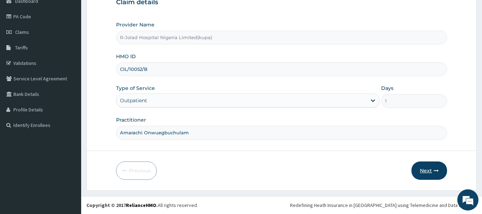
click at [424, 170] on button "Next" at bounding box center [429, 171] width 36 height 18
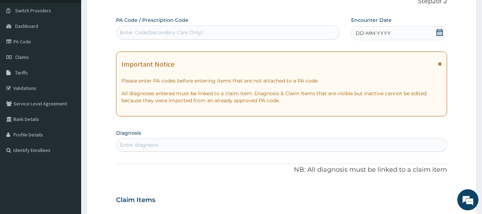
scroll to position [40, 0]
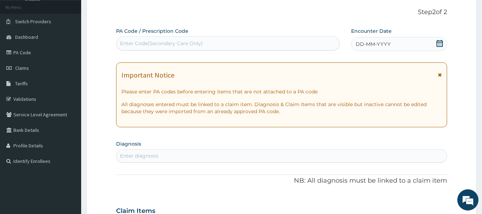
click at [131, 44] on div "Enter Code(Secondary Care Only)" at bounding box center [161, 43] width 83 height 7
paste input "PA/2B7061"
type input "PA/2B7061"
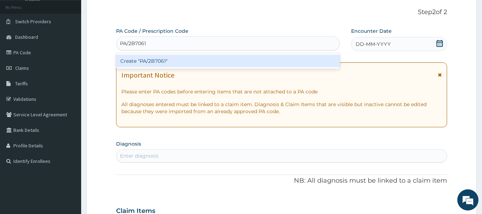
click at [154, 60] on div "Create "PA/2B7061"" at bounding box center [228, 61] width 224 height 13
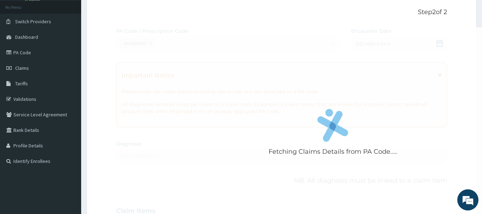
click at [154, 60] on div "Fetching Claims Details from PA Code....." at bounding box center [332, 135] width 433 height 214
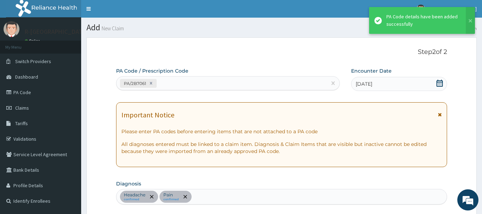
scroll to position [187, 0]
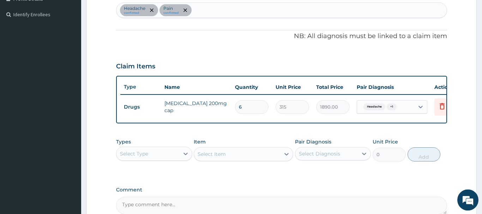
click at [141, 154] on div "Select Type" at bounding box center [134, 153] width 28 height 7
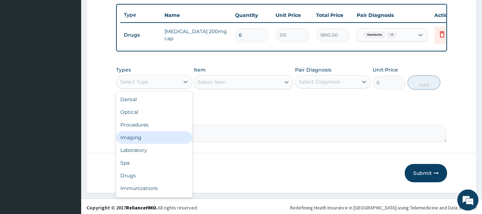
scroll to position [24, 0]
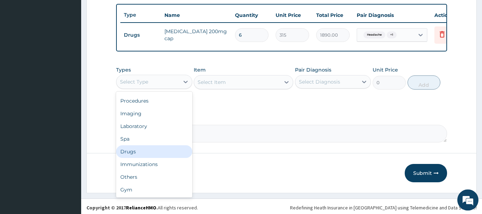
click at [130, 152] on div "Drugs" at bounding box center [154, 151] width 76 height 13
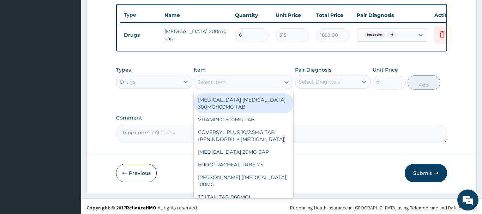
click at [215, 82] on div "Select Item" at bounding box center [211, 82] width 28 height 7
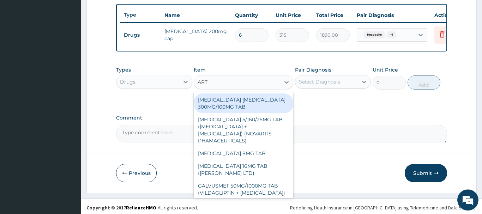
type input "ARTE"
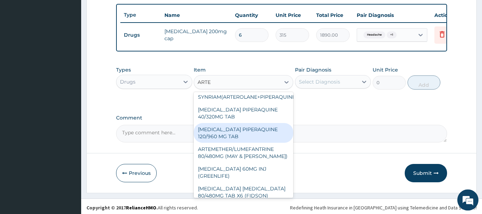
scroll to position [140, 0]
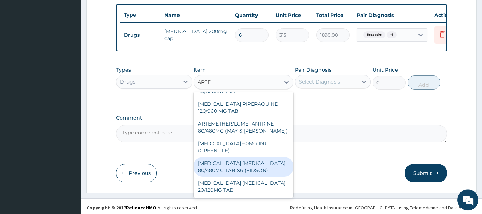
click at [242, 173] on div "ARTEMETHER LUMEFANTRINE 80/480MG TAB X6 (FIDSON)" at bounding box center [243, 167] width 99 height 20
type input "322.2992553710938"
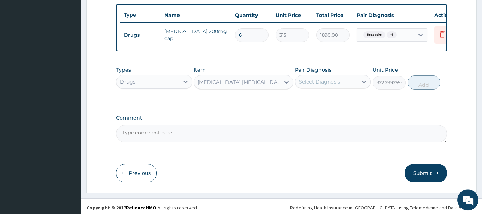
drag, startPoint x: 321, startPoint y: 81, endPoint x: 321, endPoint y: 86, distance: 4.6
click at [321, 81] on div "Select Diagnosis" at bounding box center [319, 81] width 41 height 7
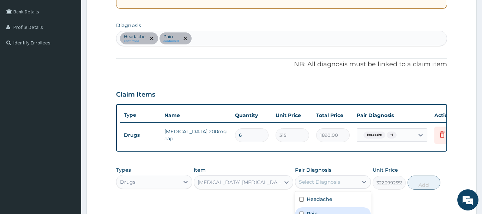
scroll to position [151, 0]
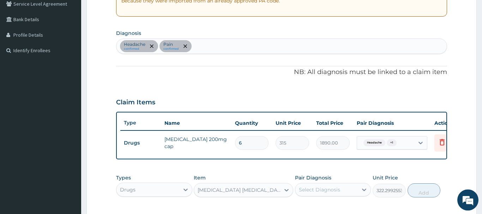
click at [205, 47] on div "Headache confirmed Pain confirmed" at bounding box center [281, 46] width 330 height 15
type input "MALA"
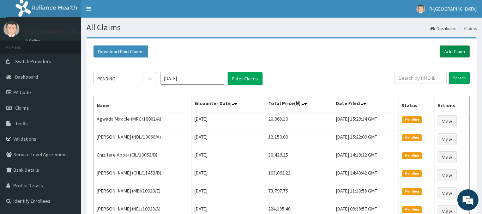
click at [453, 50] on link "Add Claim" at bounding box center [454, 51] width 30 height 12
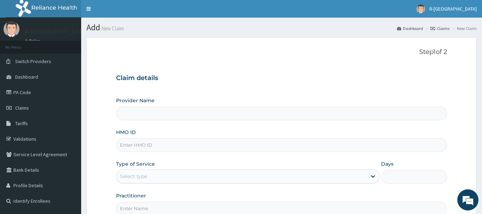
scroll to position [72, 0]
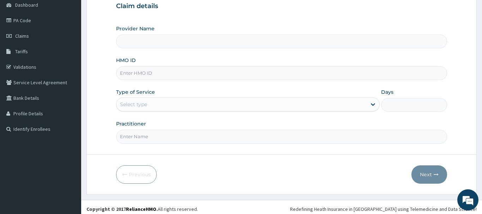
click at [124, 74] on input "HMO ID" at bounding box center [281, 73] width 331 height 14
type input "R-Jolad Hospital Nigeria Limited(kupa)"
paste input "CIL/10052/B"
type input "CIL/10052/B"
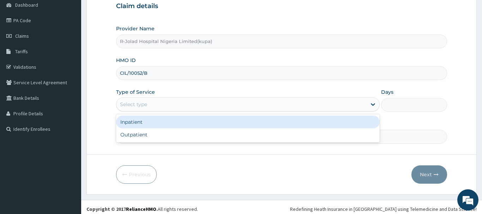
click at [130, 106] on div "Select type" at bounding box center [133, 104] width 27 height 7
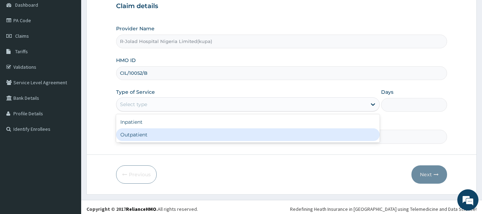
click at [128, 136] on div "Outpatient" at bounding box center [248, 134] width 264 height 13
type input "1"
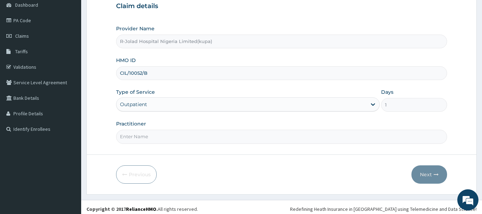
click at [129, 140] on input "Practitioner" at bounding box center [281, 137] width 331 height 14
paste input "Amarachi Onwuegbuchulam"
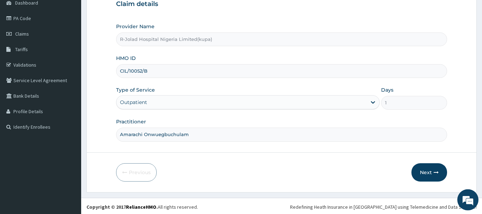
scroll to position [76, 0]
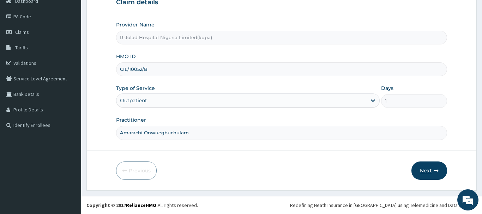
type input "Amarachi Onwuegbuchulam"
click at [424, 167] on button "Next" at bounding box center [429, 171] width 36 height 18
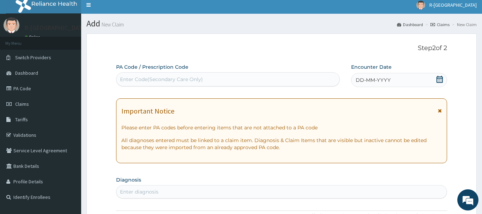
scroll to position [112, 0]
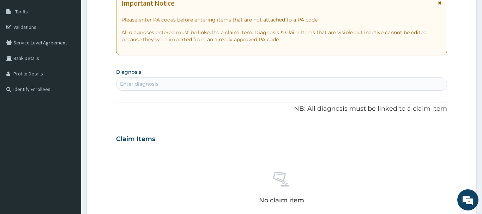
click at [127, 86] on div "Enter diagnosis" at bounding box center [139, 83] width 38 height 7
click at [127, 85] on div "Enter diagnosis" at bounding box center [139, 83] width 38 height 7
type input "MALA"
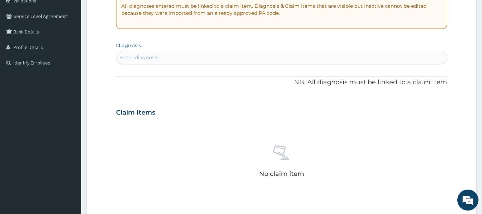
scroll to position [144, 0]
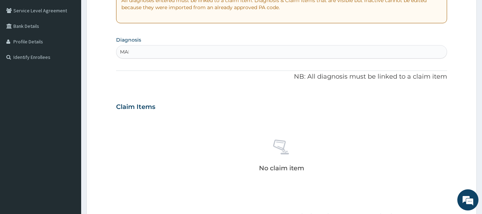
type input "MALA"
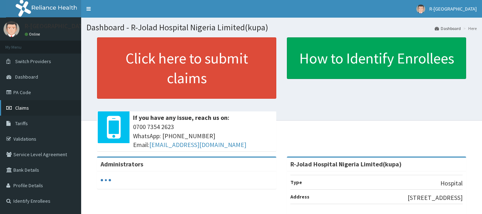
click at [22, 108] on span "Claims" at bounding box center [22, 108] width 14 height 6
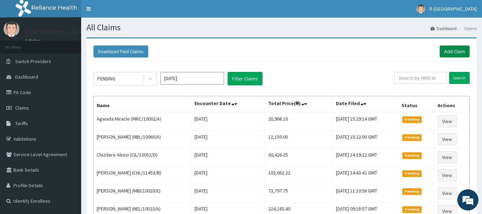
drag, startPoint x: 457, startPoint y: 48, endPoint x: 454, endPoint y: 51, distance: 4.0
click at [457, 48] on link "Add Claim" at bounding box center [454, 51] width 30 height 12
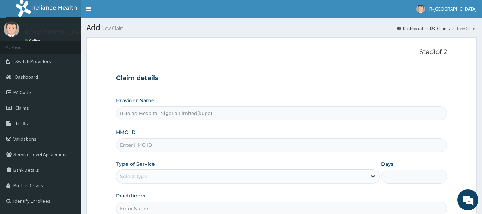
scroll to position [72, 0]
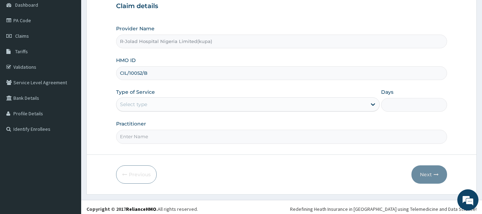
type input "CIL/10052/B"
click at [128, 108] on div "Select type" at bounding box center [133, 104] width 27 height 7
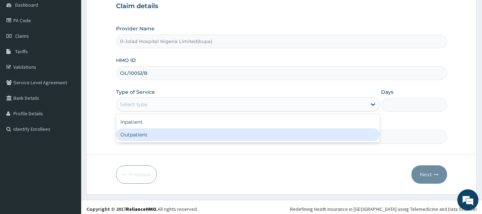
click at [127, 136] on div "Outpatient" at bounding box center [248, 134] width 264 height 13
type input "1"
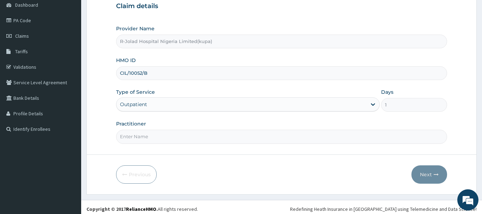
click at [130, 138] on input "Practitioner" at bounding box center [281, 137] width 331 height 14
paste input "Amarachi Onwuegbuchulam"
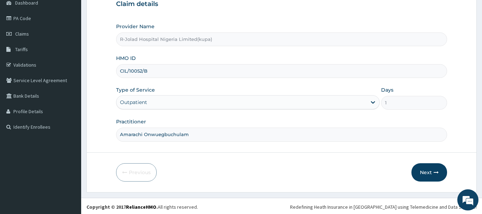
scroll to position [76, 0]
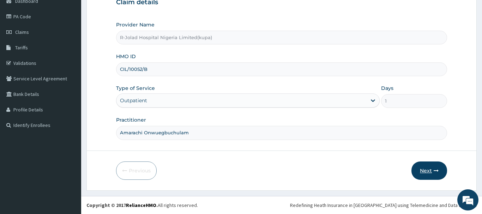
type input "Amarachi Onwuegbuchulam"
click at [431, 167] on button "Next" at bounding box center [429, 171] width 36 height 18
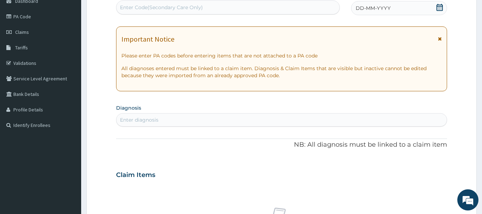
click at [128, 121] on div "Enter diagnosis" at bounding box center [139, 119] width 38 height 7
type input "MALA"
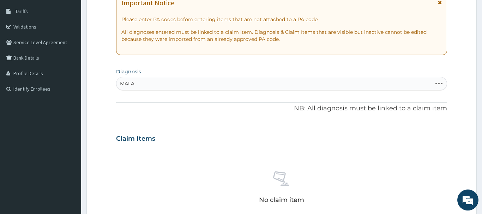
scroll to position [112, 0]
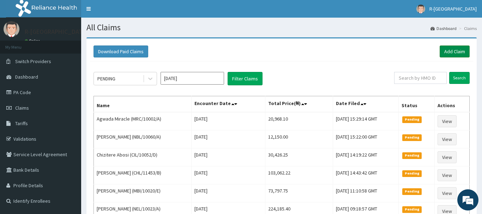
click at [454, 53] on link "Add Claim" at bounding box center [454, 51] width 30 height 12
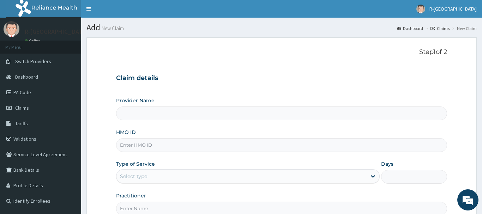
type input "R-Jolad Hospital Nigeria Limited(kupa)"
paste input "CIL/10052/B"
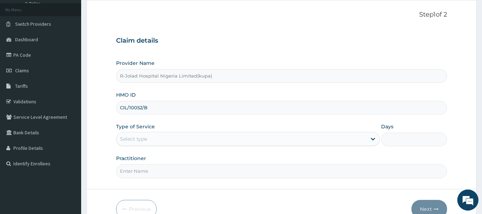
scroll to position [76, 0]
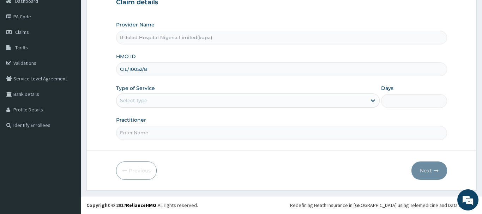
type input "CIL/10052/B"
click at [134, 100] on div "Select type" at bounding box center [133, 100] width 27 height 7
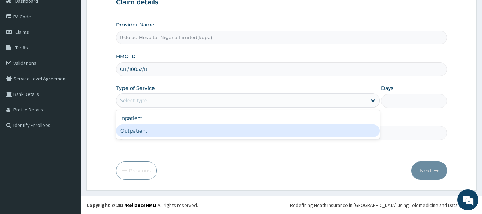
click at [126, 130] on div "Outpatient" at bounding box center [248, 130] width 264 height 13
type input "1"
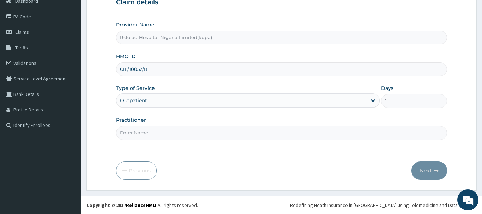
click at [143, 133] on input "Practitioner" at bounding box center [281, 133] width 331 height 14
paste input "Amarachi Onwuegbuchulam"
type input "Amarachi Onwuegbuchulam"
click at [423, 167] on button "Next" at bounding box center [429, 171] width 36 height 18
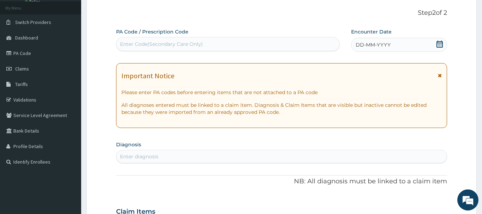
scroll to position [72, 0]
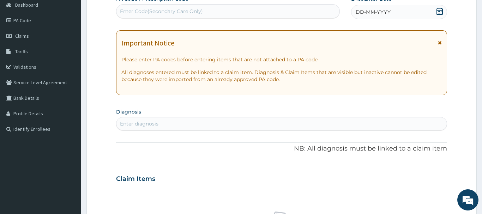
click at [130, 122] on div "Enter diagnosis" at bounding box center [139, 123] width 38 height 7
type input "MALA"
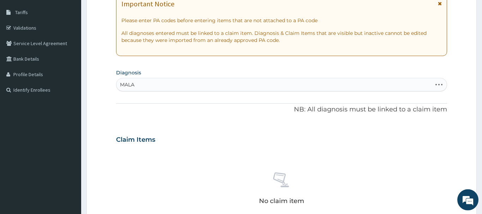
scroll to position [148, 0]
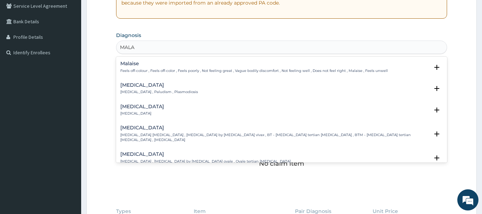
click at [129, 85] on h4 "Malaria" at bounding box center [159, 85] width 78 height 5
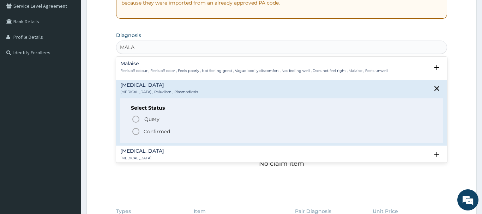
click at [137, 132] on icon "status option filled" at bounding box center [136, 131] width 8 height 8
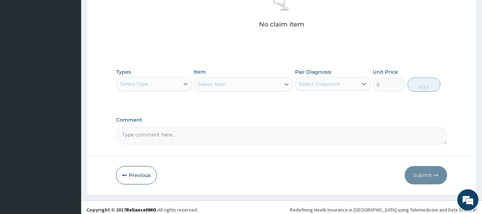
scroll to position [292, 0]
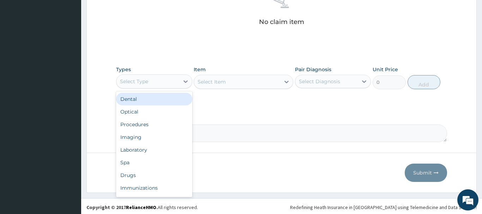
click at [140, 84] on div "Select Type" at bounding box center [134, 81] width 28 height 7
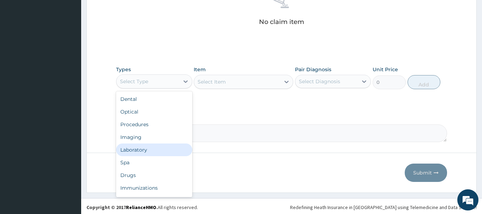
drag, startPoint x: 132, startPoint y: 151, endPoint x: 128, endPoint y: 149, distance: 4.8
click at [132, 150] on div "Laboratory" at bounding box center [154, 150] width 76 height 13
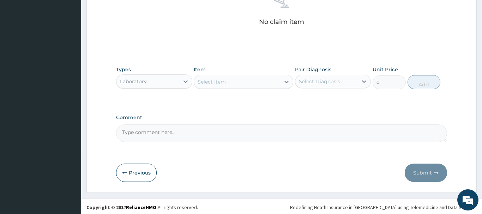
click at [230, 84] on div "Select Item" at bounding box center [237, 81] width 86 height 11
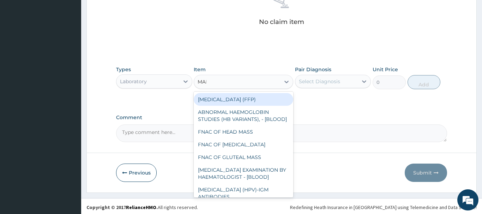
type input "MALA"
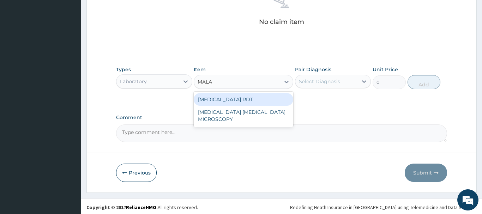
drag, startPoint x: 244, startPoint y: 99, endPoint x: 253, endPoint y: 98, distance: 9.2
click at [244, 99] on div "MALARIA RDT" at bounding box center [243, 99] width 99 height 13
type input "2700"
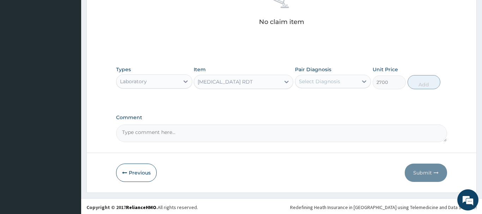
click at [310, 81] on div "Select Diagnosis" at bounding box center [319, 81] width 41 height 7
drag, startPoint x: 323, startPoint y: 102, endPoint x: 312, endPoint y: 99, distance: 10.4
click at [321, 102] on label "Malaria" at bounding box center [328, 98] width 44 height 7
checkbox input "true"
click at [430, 81] on button "Add" at bounding box center [423, 82] width 33 height 14
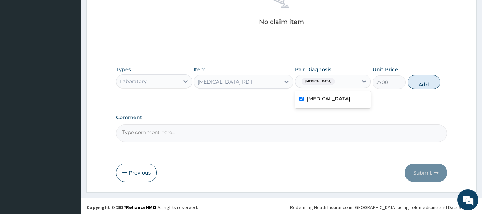
type input "0"
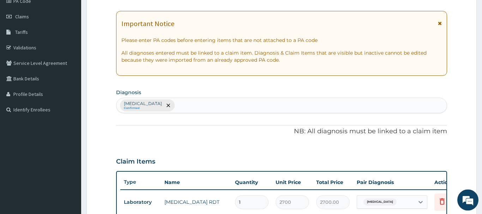
scroll to position [45, 0]
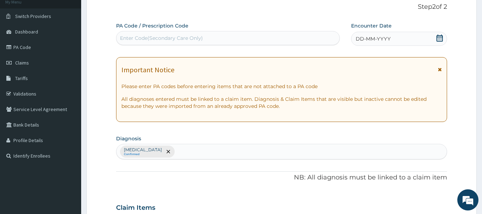
click at [129, 38] on div "Enter Code(Secondary Care Only)" at bounding box center [161, 38] width 83 height 7
paste input "PA/2B7061"
type input "PA/2B7061"
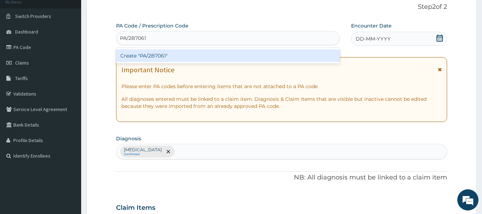
click at [156, 57] on div "Create "PA/2B7061"" at bounding box center [228, 55] width 224 height 13
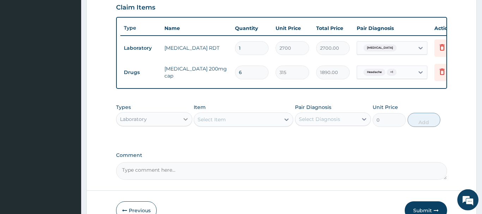
scroll to position [283, 0]
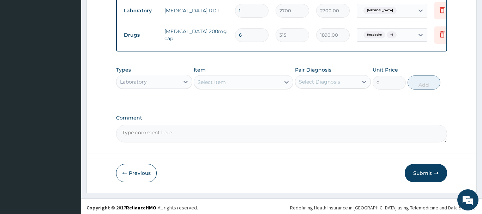
click at [152, 81] on div "Laboratory" at bounding box center [147, 81] width 63 height 11
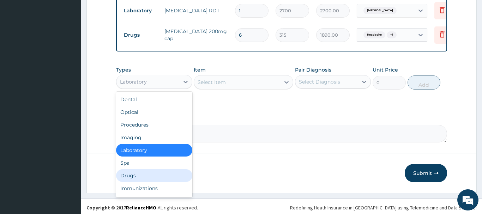
drag, startPoint x: 126, startPoint y: 175, endPoint x: 125, endPoint y: 170, distance: 5.0
click at [127, 175] on div "Drugs" at bounding box center [154, 175] width 76 height 13
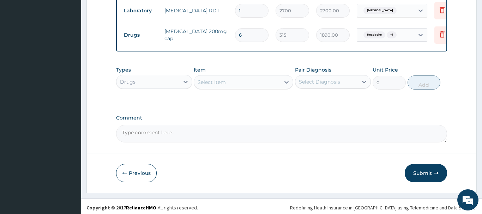
click at [212, 82] on div "Select Item" at bounding box center [211, 82] width 28 height 7
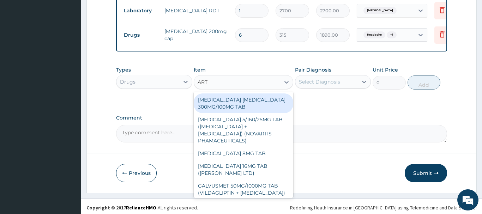
type input "ARTE"
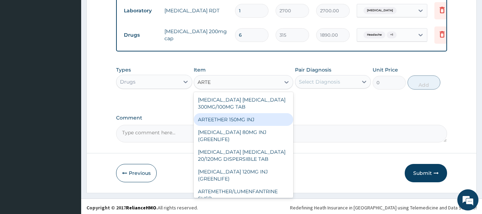
scroll to position [140, 0]
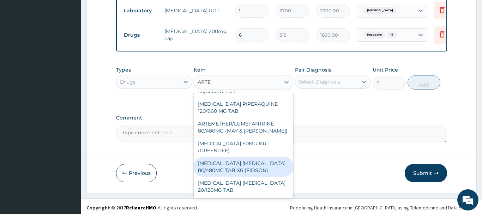
click at [245, 171] on div "ARTEMETHER LUMEFANTRINE 80/480MG TAB X6 (FIDSON)" at bounding box center [243, 167] width 99 height 20
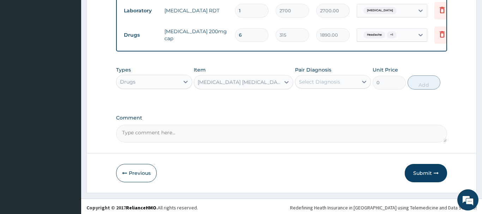
type input "322.2992553710938"
drag, startPoint x: 322, startPoint y: 82, endPoint x: 323, endPoint y: 88, distance: 6.5
click at [322, 83] on div "Select Diagnosis" at bounding box center [319, 81] width 41 height 7
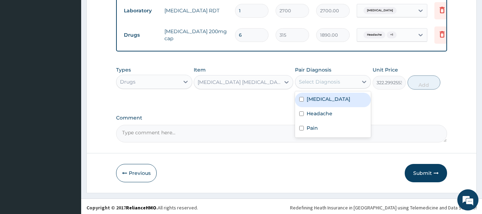
click at [319, 99] on label "Malaria" at bounding box center [328, 99] width 44 height 7
checkbox input "true"
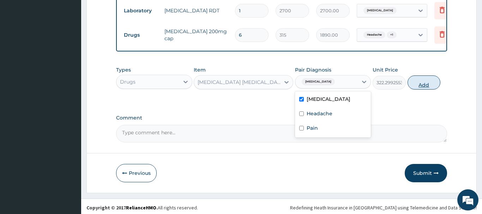
click at [430, 79] on button "Add" at bounding box center [423, 82] width 33 height 14
type input "0"
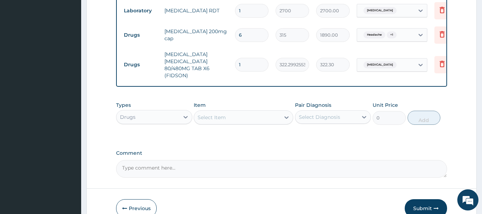
drag, startPoint x: 252, startPoint y: 66, endPoint x: 232, endPoint y: 68, distance: 19.9
click at [235, 68] on input "1" at bounding box center [252, 65] width 34 height 14
type input "6"
type input "1933.80"
type input "6"
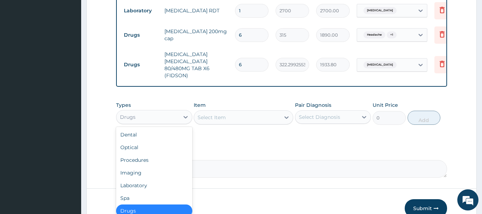
click at [141, 117] on div "Drugs" at bounding box center [147, 116] width 63 height 11
click at [135, 187] on div "Laboratory" at bounding box center [154, 185] width 76 height 13
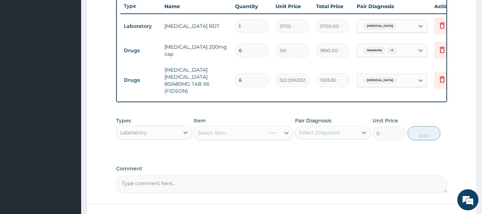
scroll to position [247, 0]
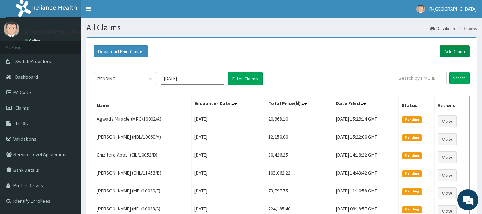
drag, startPoint x: 450, startPoint y: 51, endPoint x: 449, endPoint y: 47, distance: 3.8
click at [449, 47] on link "Add Claim" at bounding box center [454, 51] width 30 height 12
